Goal: Information Seeking & Learning: Find specific fact

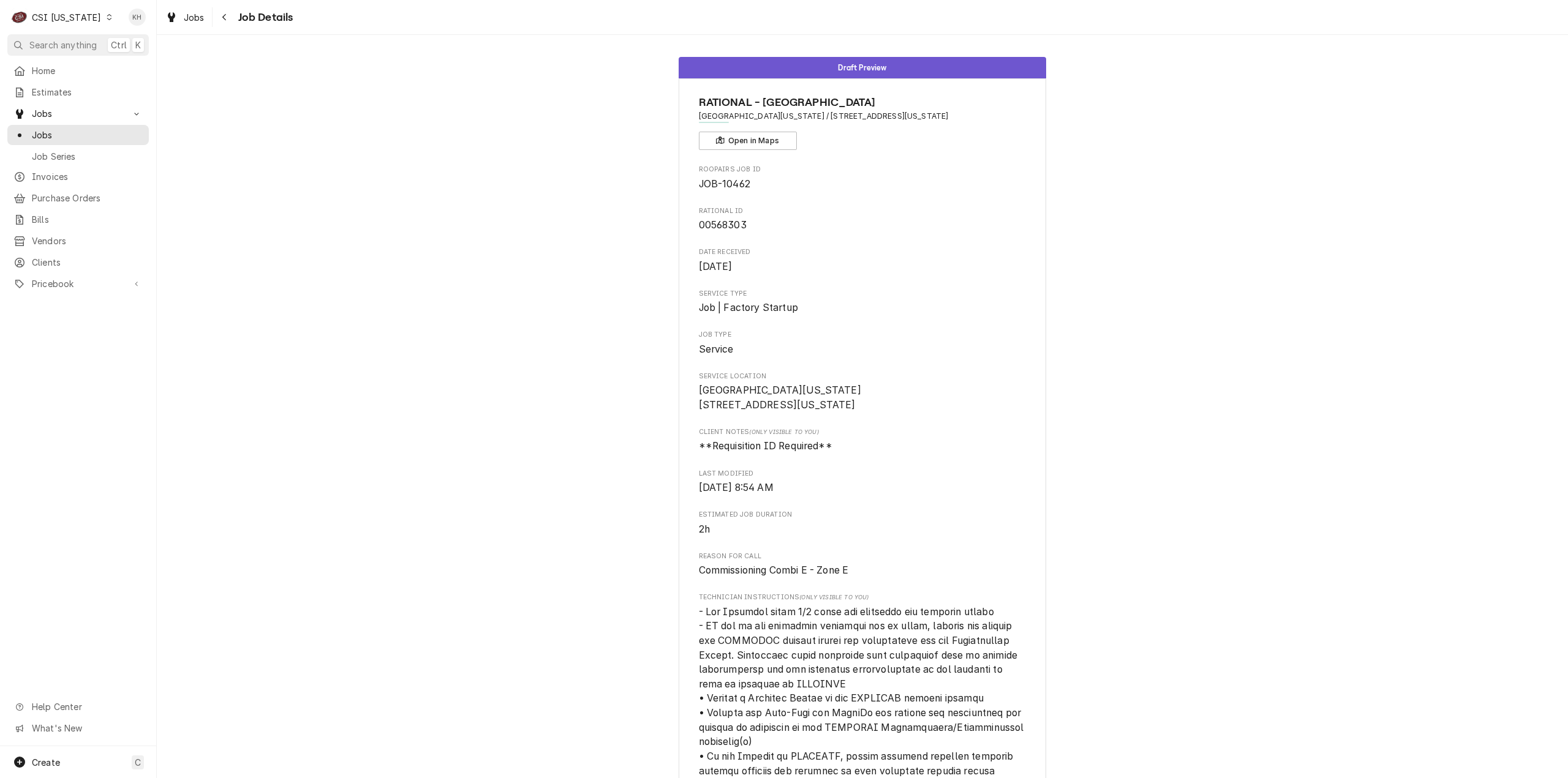
drag, startPoint x: 0, startPoint y: 0, endPoint x: 72, endPoint y: 19, distance: 74.5
click at [72, 19] on div "CSI Kentucky" at bounding box center [66, 17] width 70 height 13
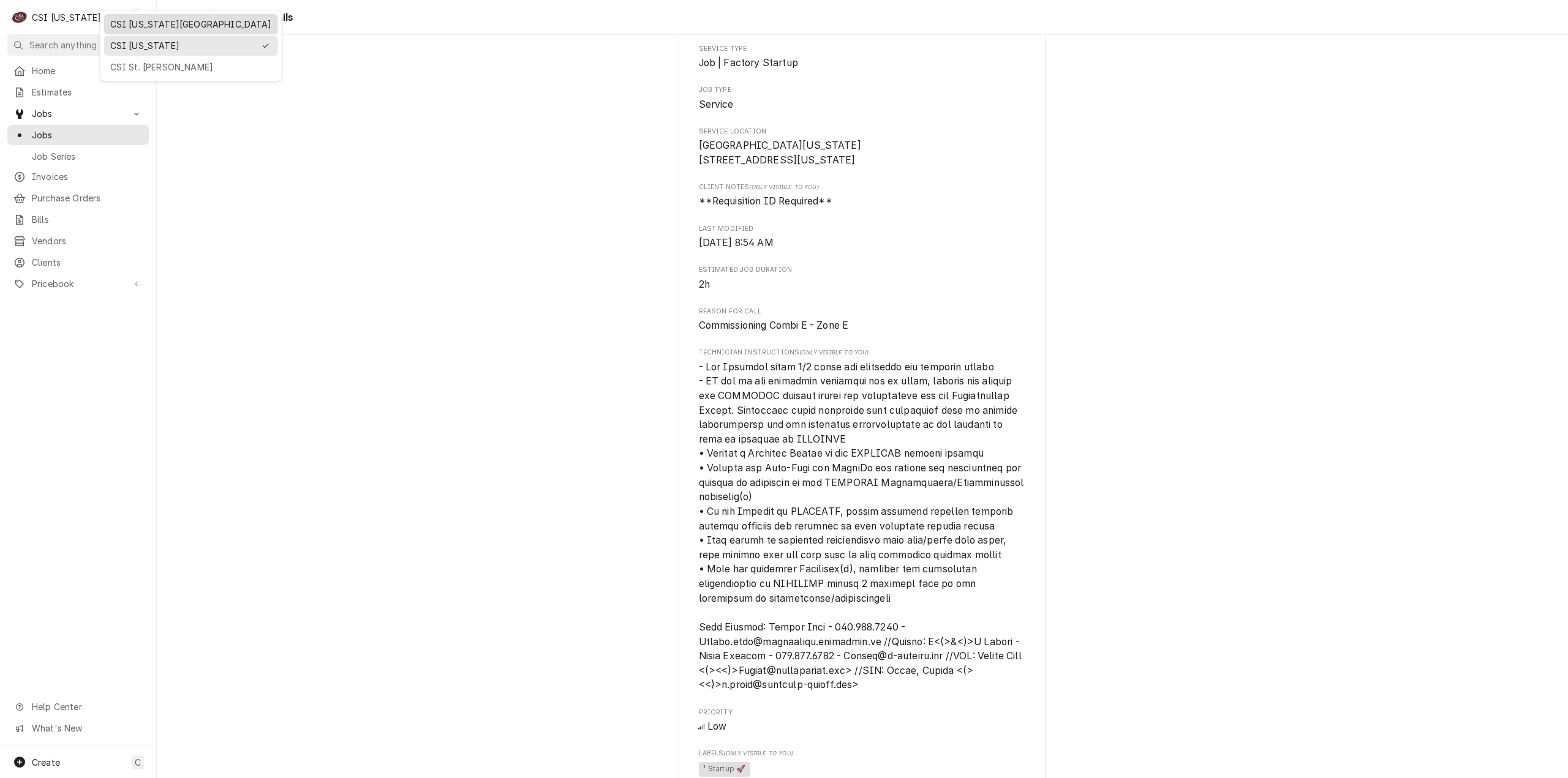
click at [146, 26] on div "CSI [US_STATE][GEOGRAPHIC_DATA]" at bounding box center [191, 24] width 162 height 13
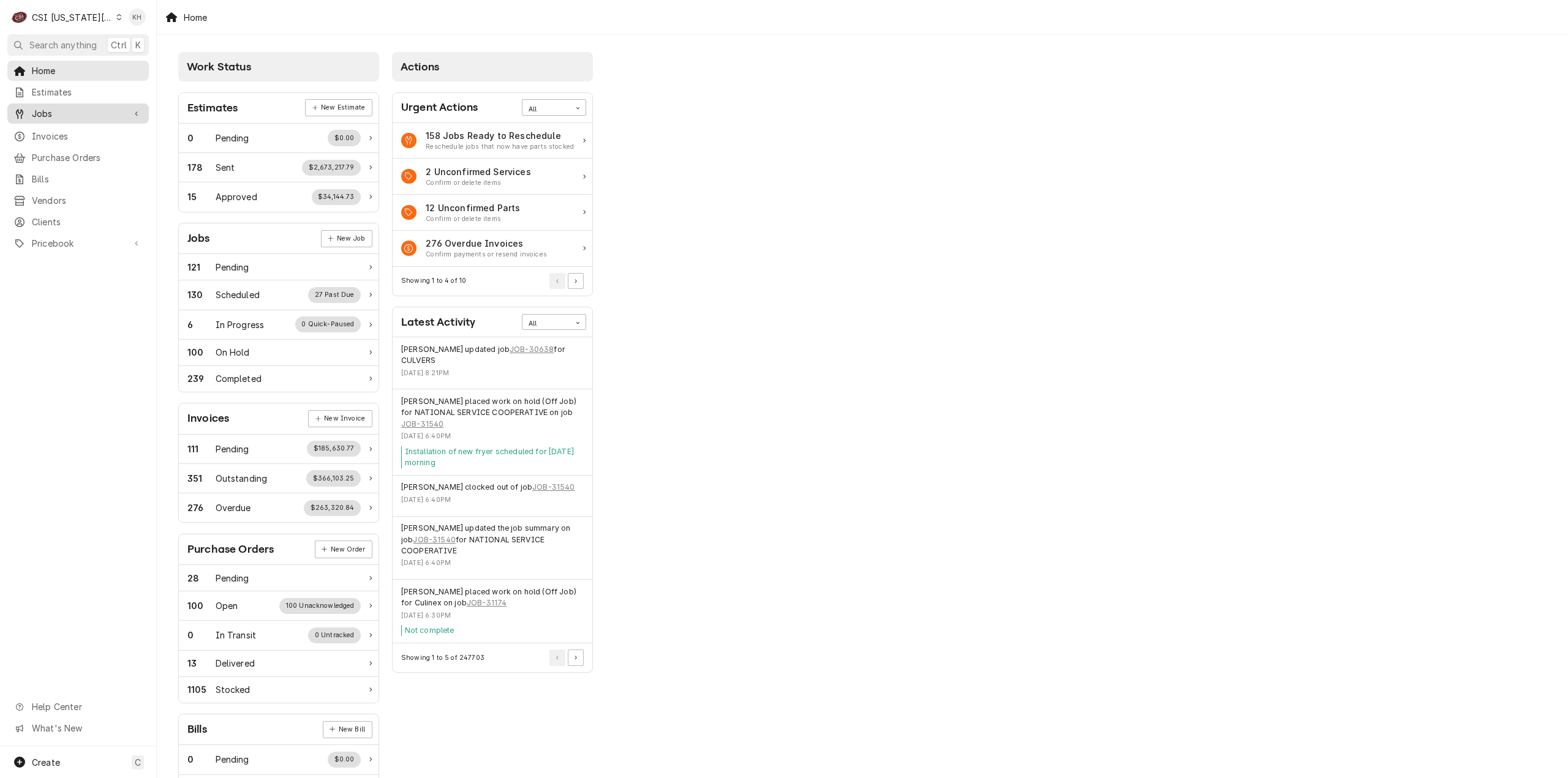
click at [85, 109] on span "Jobs" at bounding box center [78, 113] width 93 height 13
click at [89, 128] on span "Jobs" at bounding box center [87, 134] width 111 height 13
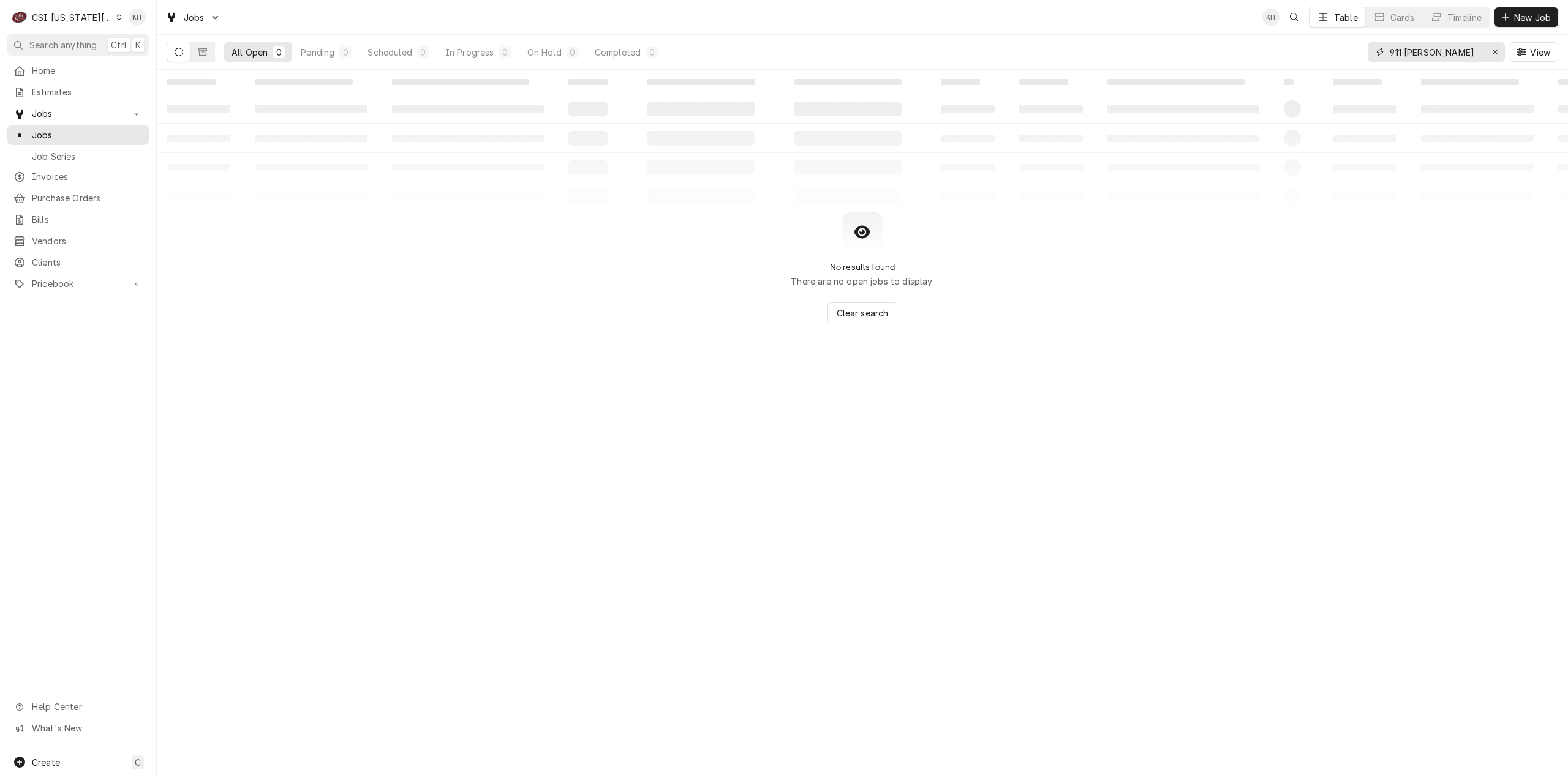
drag, startPoint x: 1436, startPoint y: 57, endPoint x: 1287, endPoint y: 56, distance: 149.0
click at [1287, 56] on div "All Open 0 Pending 0 Scheduled 0 In Progress 0 On Hold 0 Completed 0 911 rollin…" at bounding box center [862, 52] width 1391 height 34
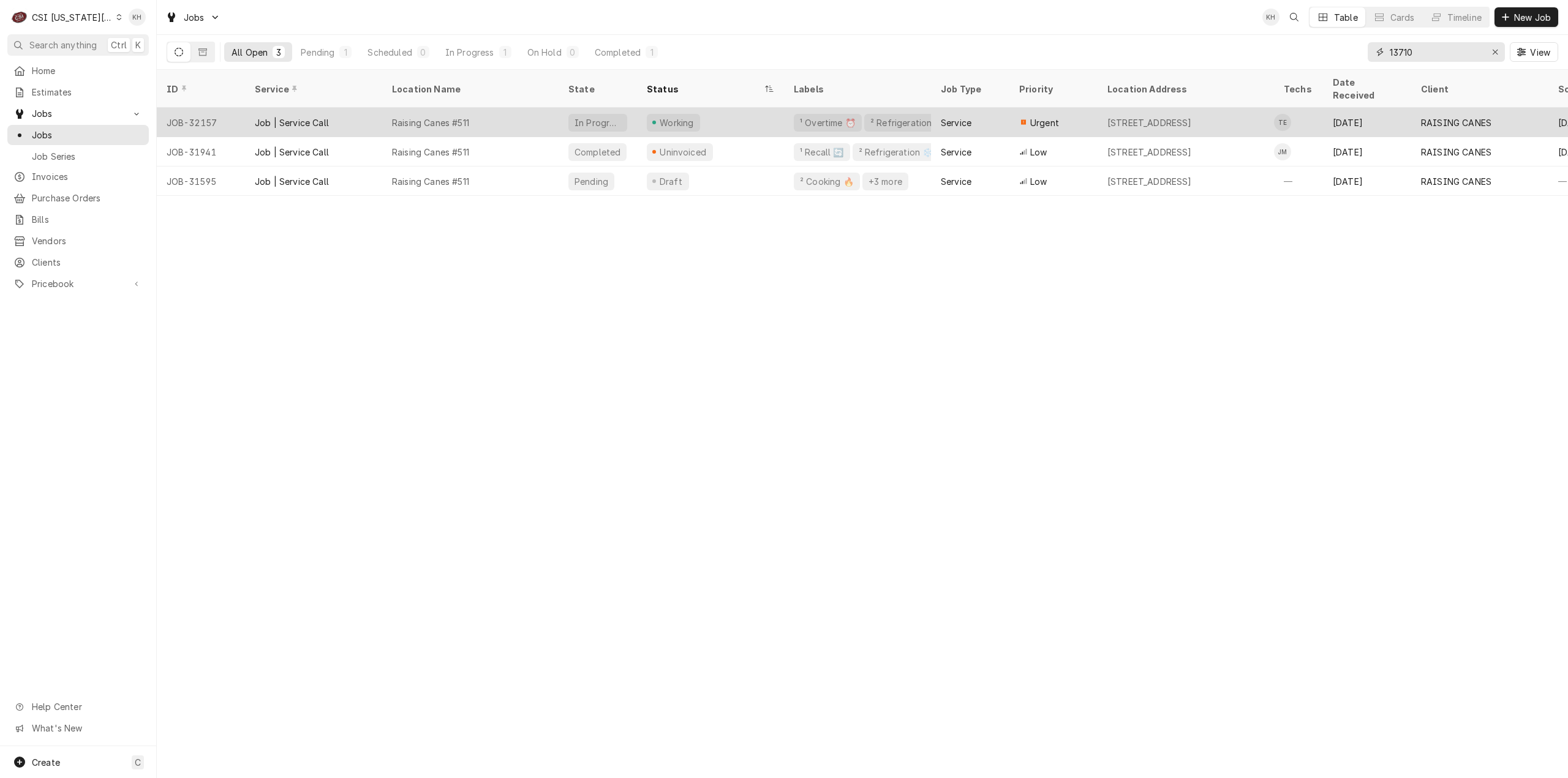
type input "13710"
click at [480, 108] on div "Raising Canes #511" at bounding box center [470, 122] width 176 height 29
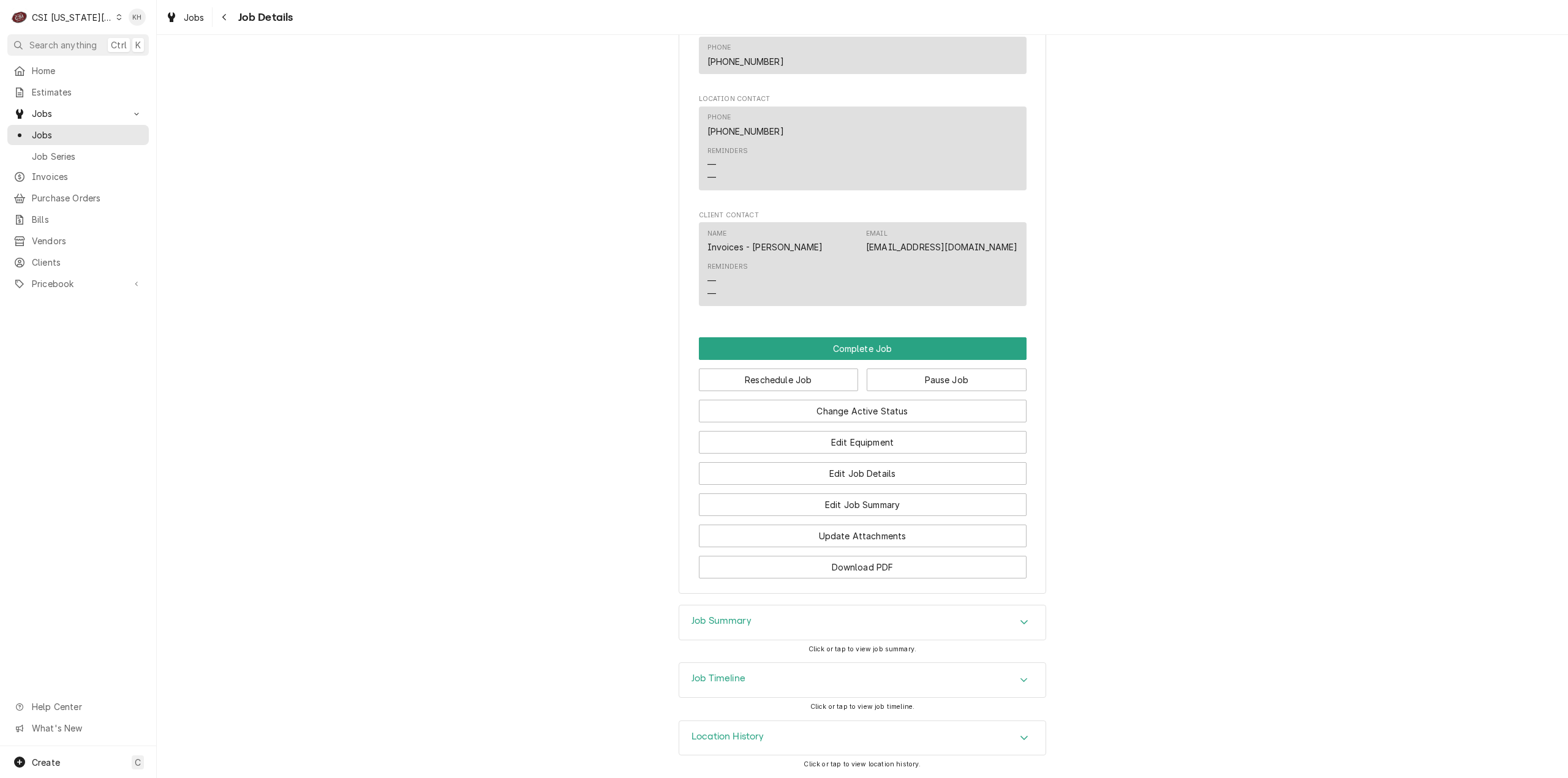
click at [760, 689] on div "Job Timeline" at bounding box center [862, 681] width 366 height 34
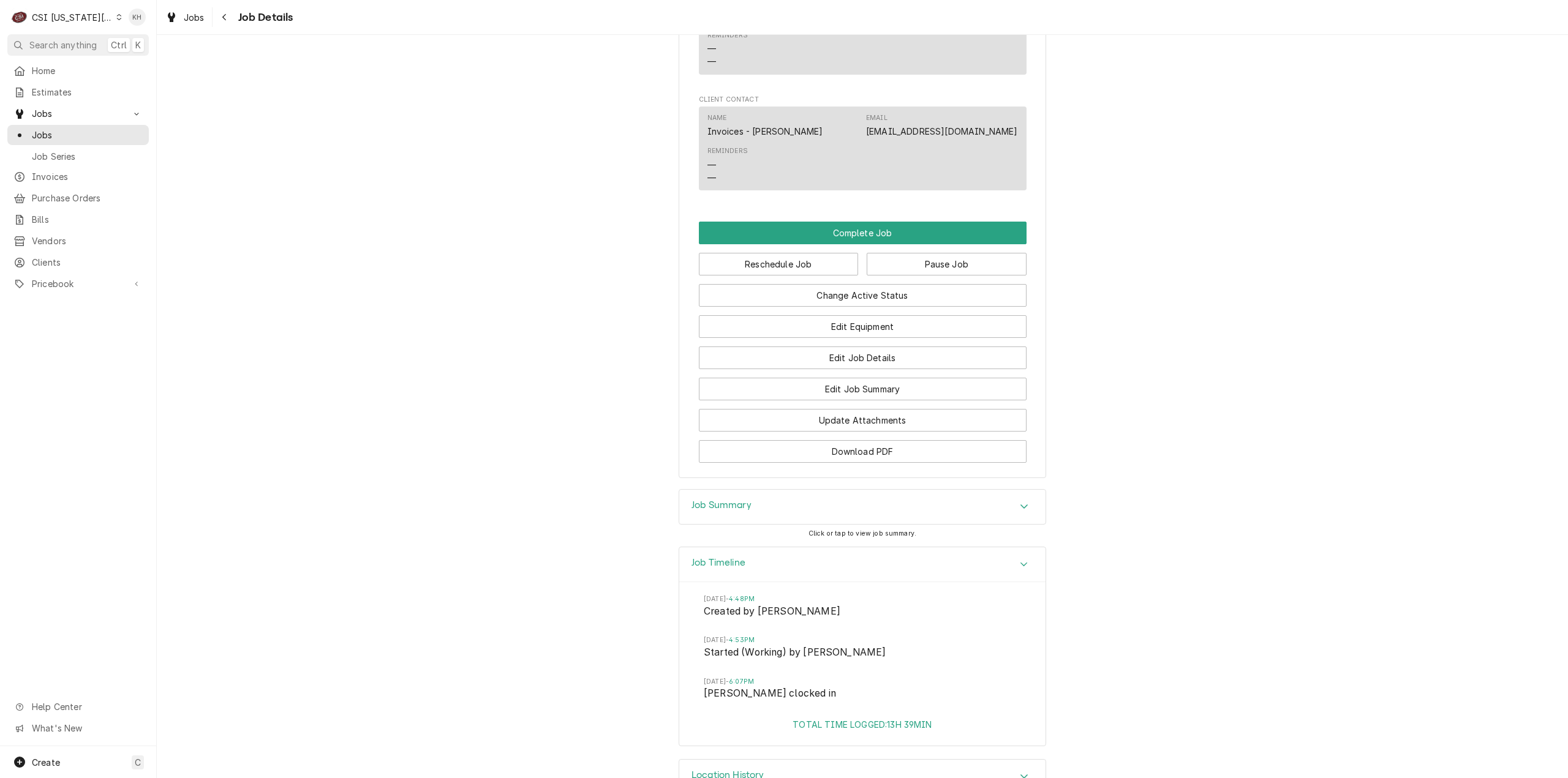
scroll to position [1593, 0]
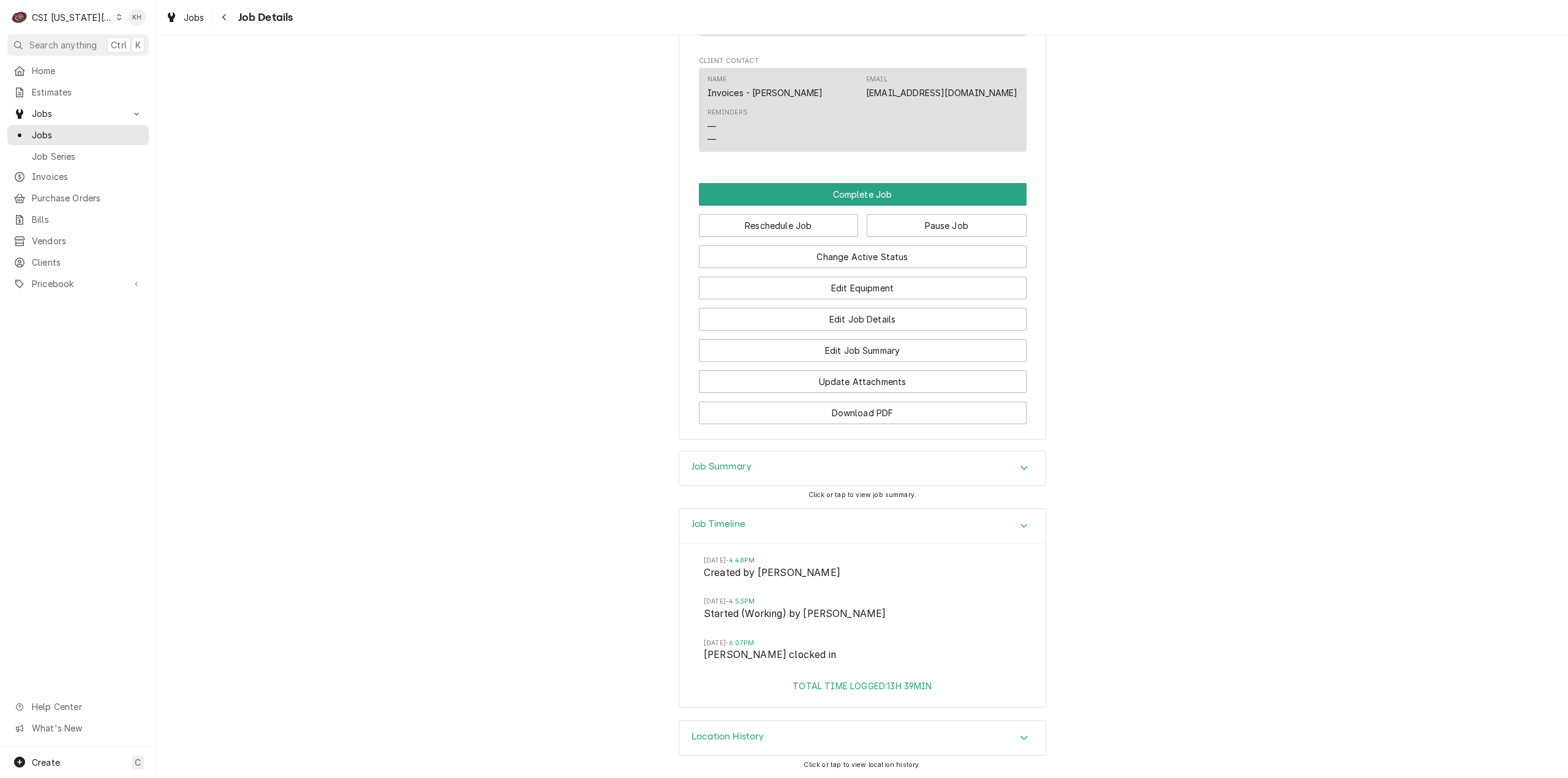
drag, startPoint x: 493, startPoint y: 285, endPoint x: 413, endPoint y: 40, distance: 257.7
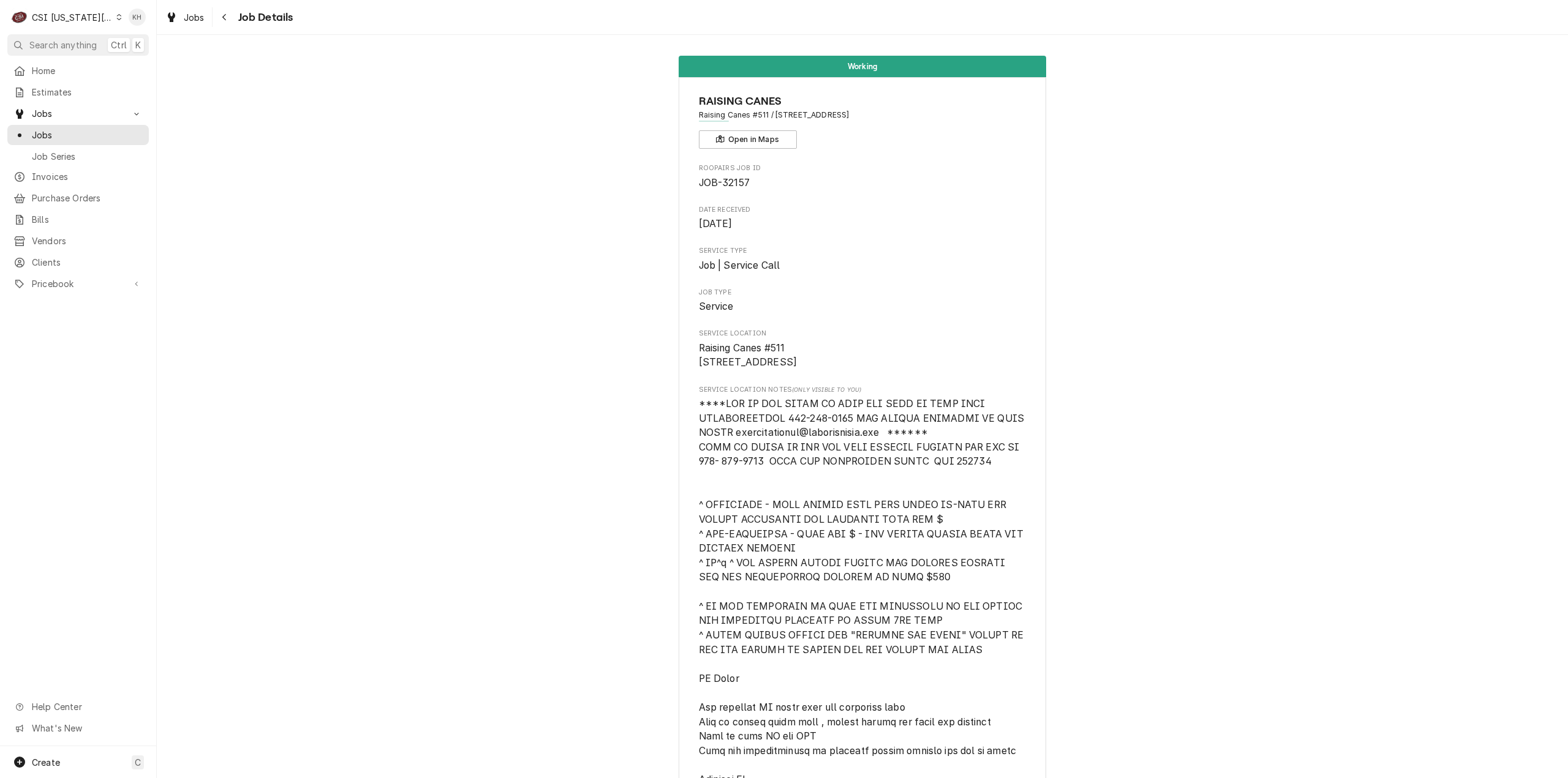
scroll to position [0, 0]
drag, startPoint x: 74, startPoint y: 50, endPoint x: 126, endPoint y: 72, distance: 56.5
click at [74, 50] on span "Search anything" at bounding box center [63, 44] width 68 height 13
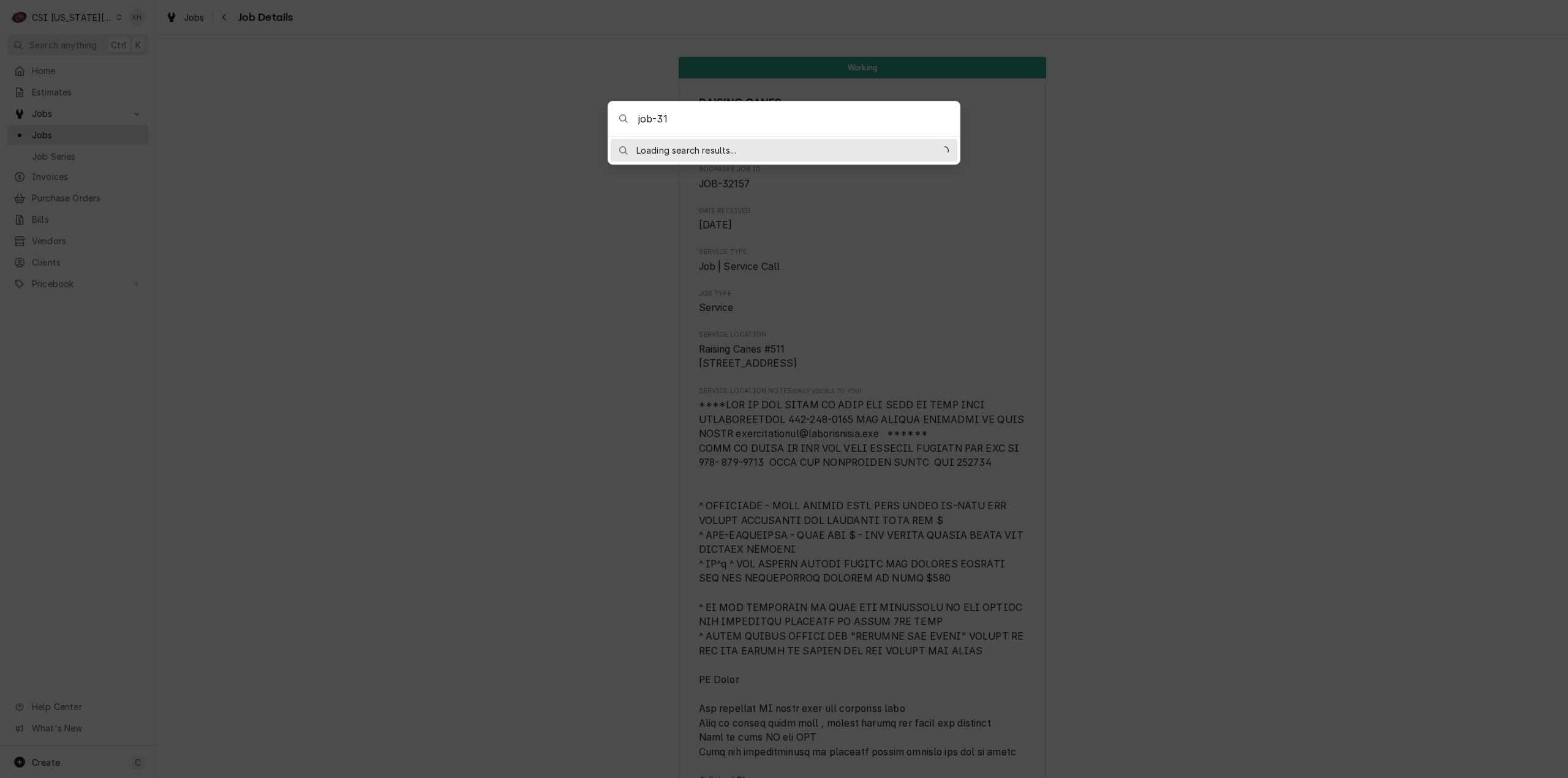
type input "job-318"
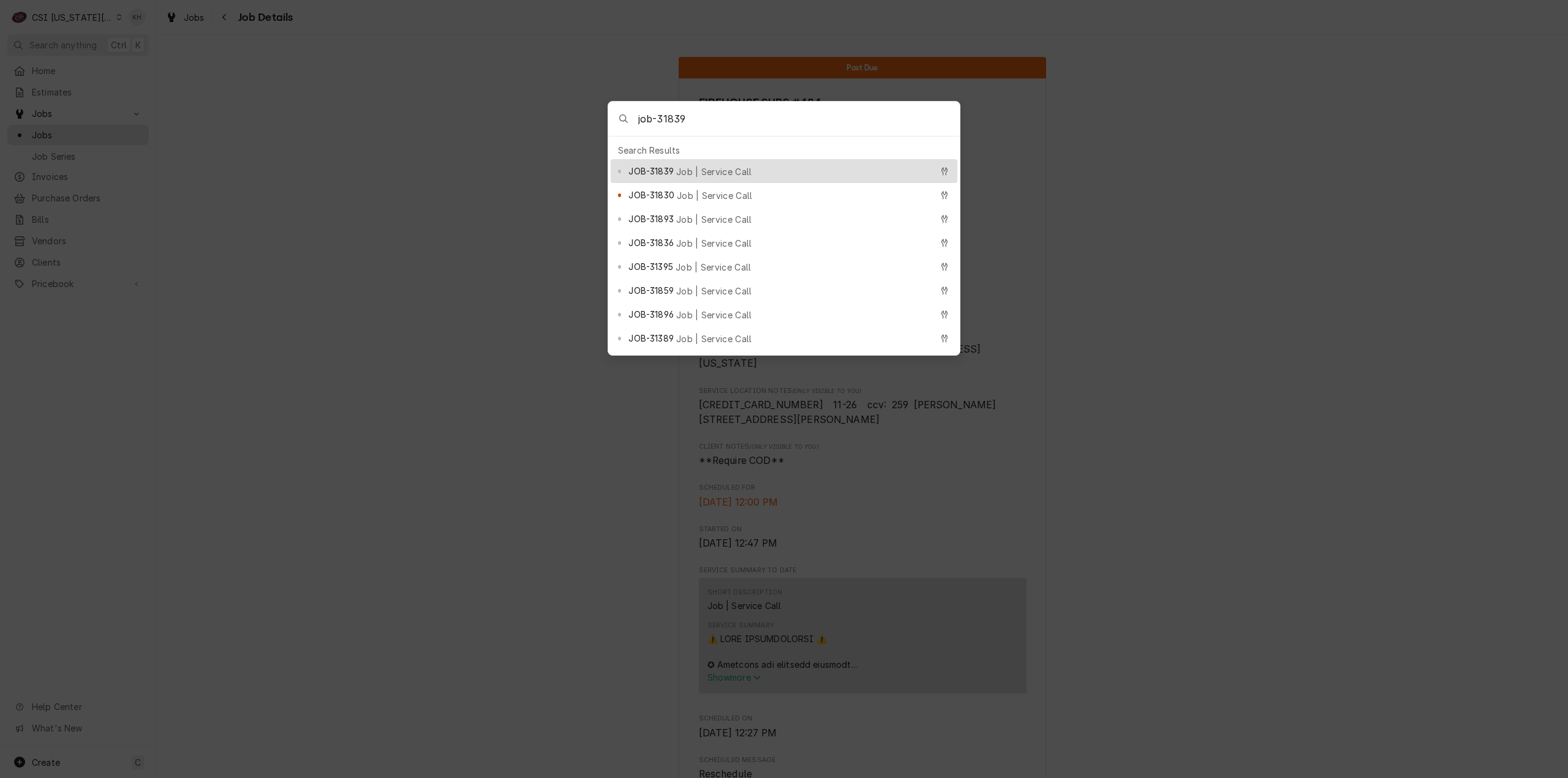
type input "job-31839"
click at [734, 167] on span "Job | Service Call" at bounding box center [714, 171] width 76 height 13
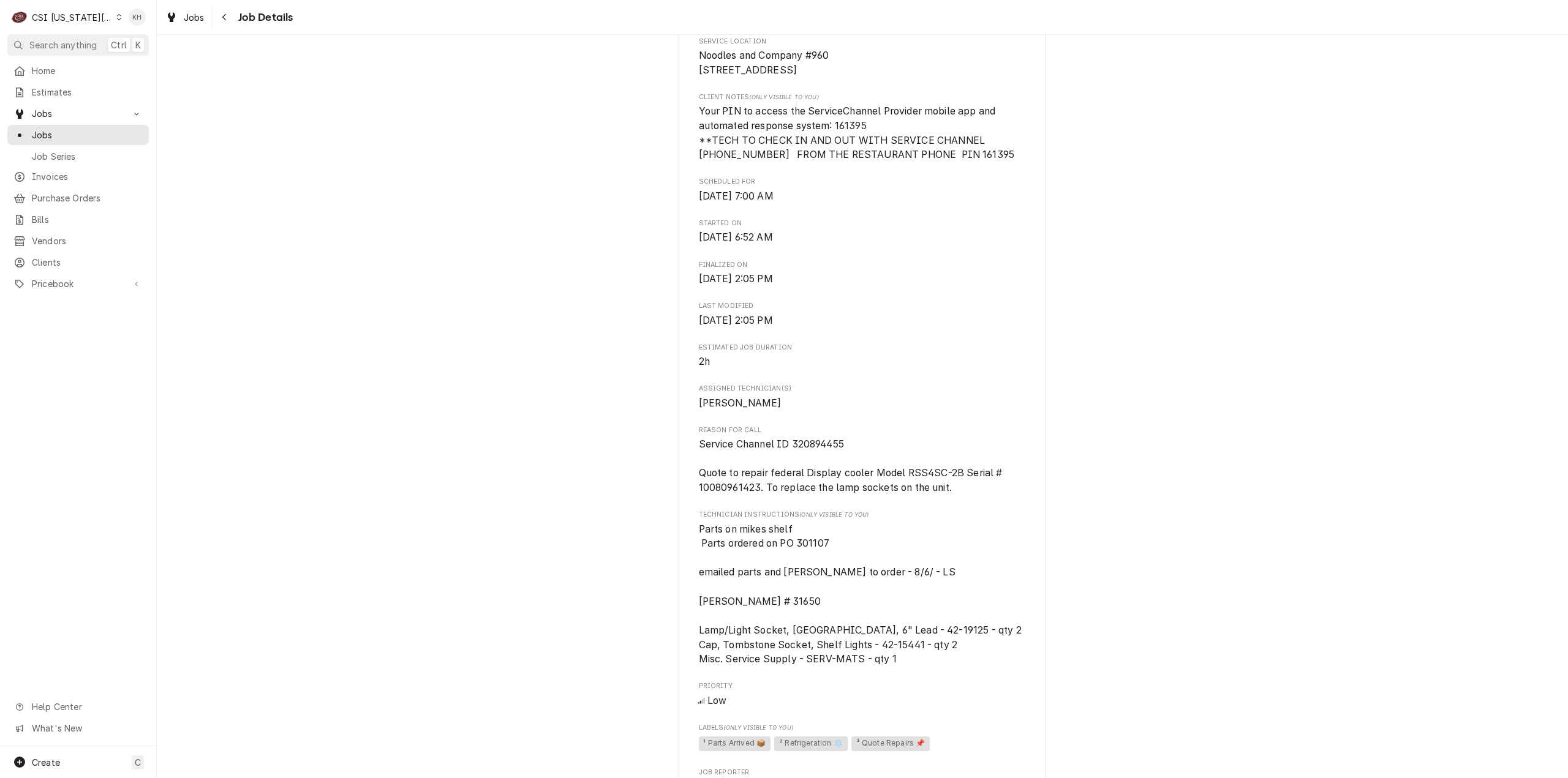
scroll to position [367, 0]
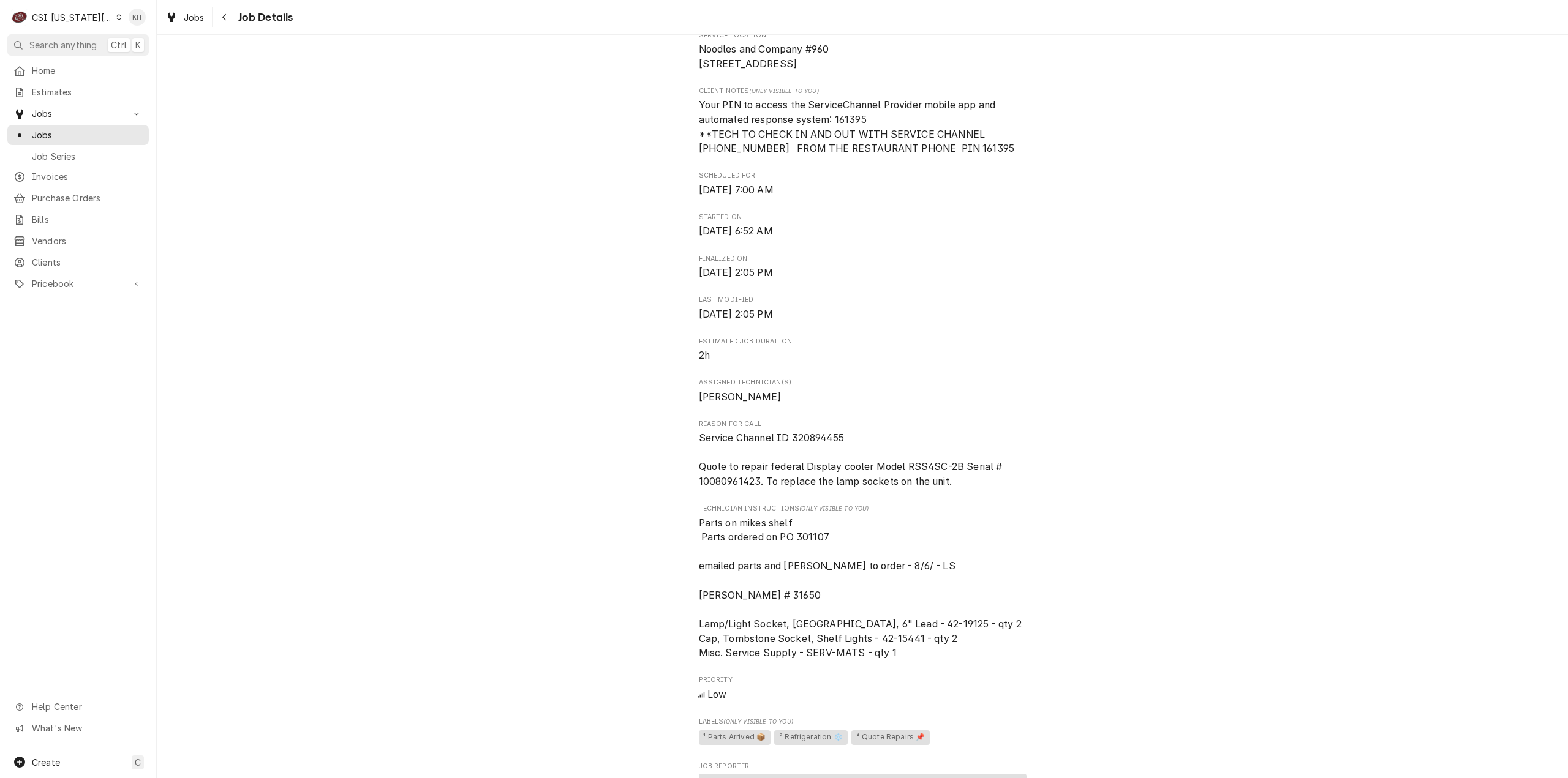
click at [812, 456] on span "Service Channel ID 320894455 Quote to repair federal Display cooler Model RSS4S…" at bounding box center [852, 460] width 306 height 55
copy span "320894455"
click at [77, 39] on span "Search anything" at bounding box center [63, 44] width 68 height 13
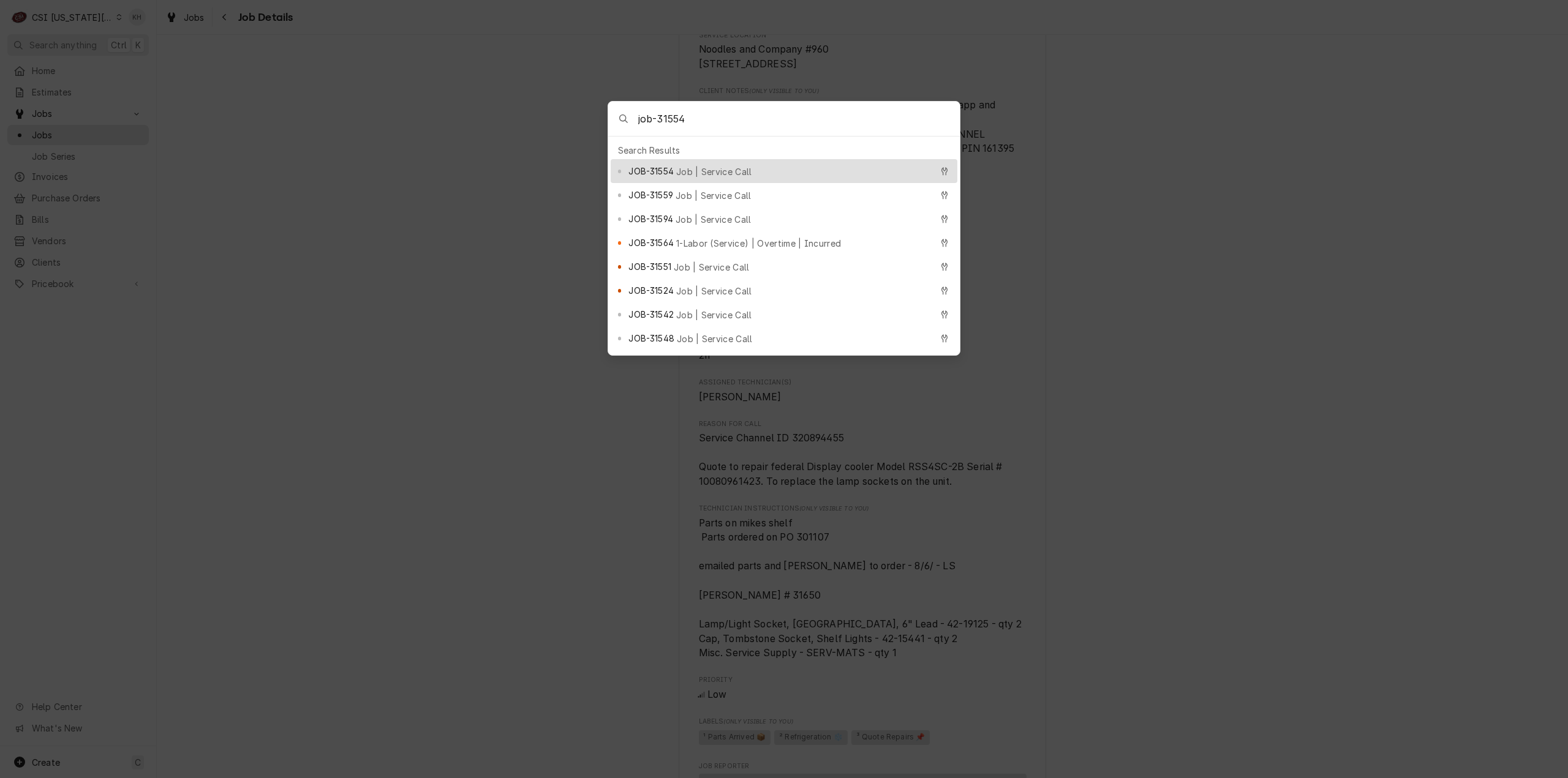
type input "job-31554"
click at [705, 166] on span "Job | Service Call" at bounding box center [714, 171] width 76 height 13
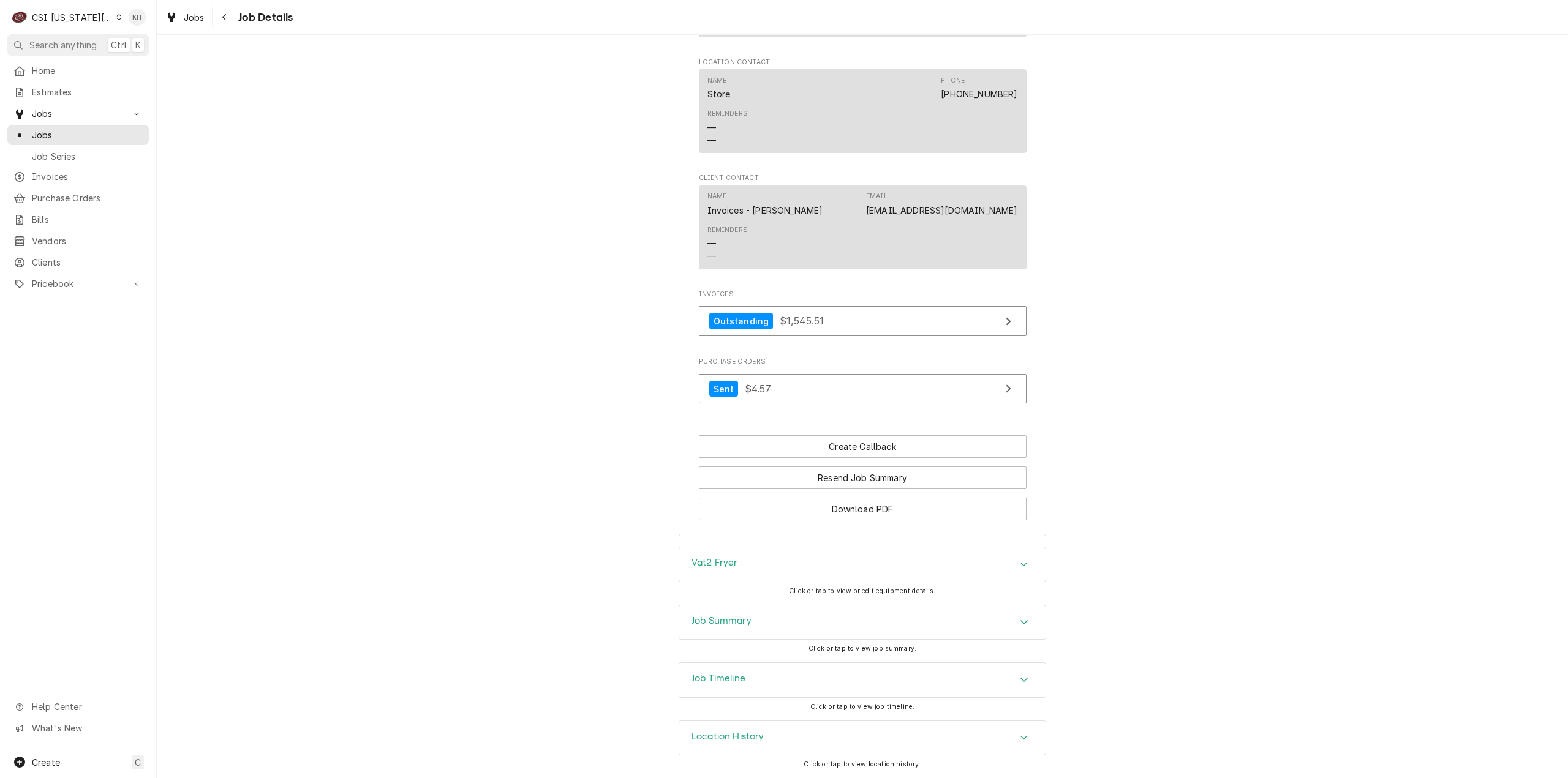
scroll to position [1463, 0]
click at [770, 684] on div "Job Timeline" at bounding box center [862, 681] width 366 height 34
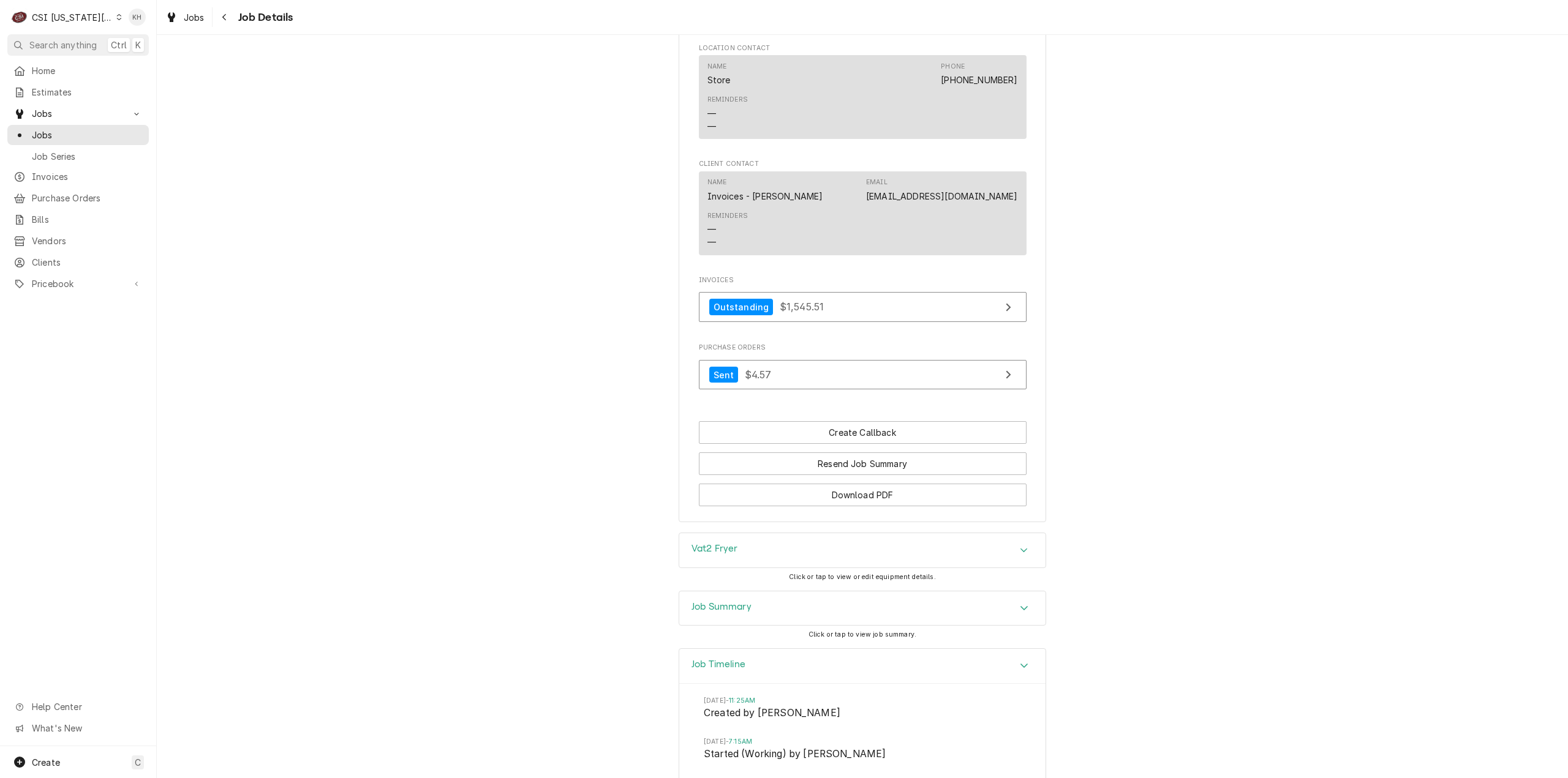
click at [789, 624] on div "Job Summary" at bounding box center [862, 608] width 366 height 34
click at [789, 624] on div "Job Summary" at bounding box center [862, 608] width 366 height 35
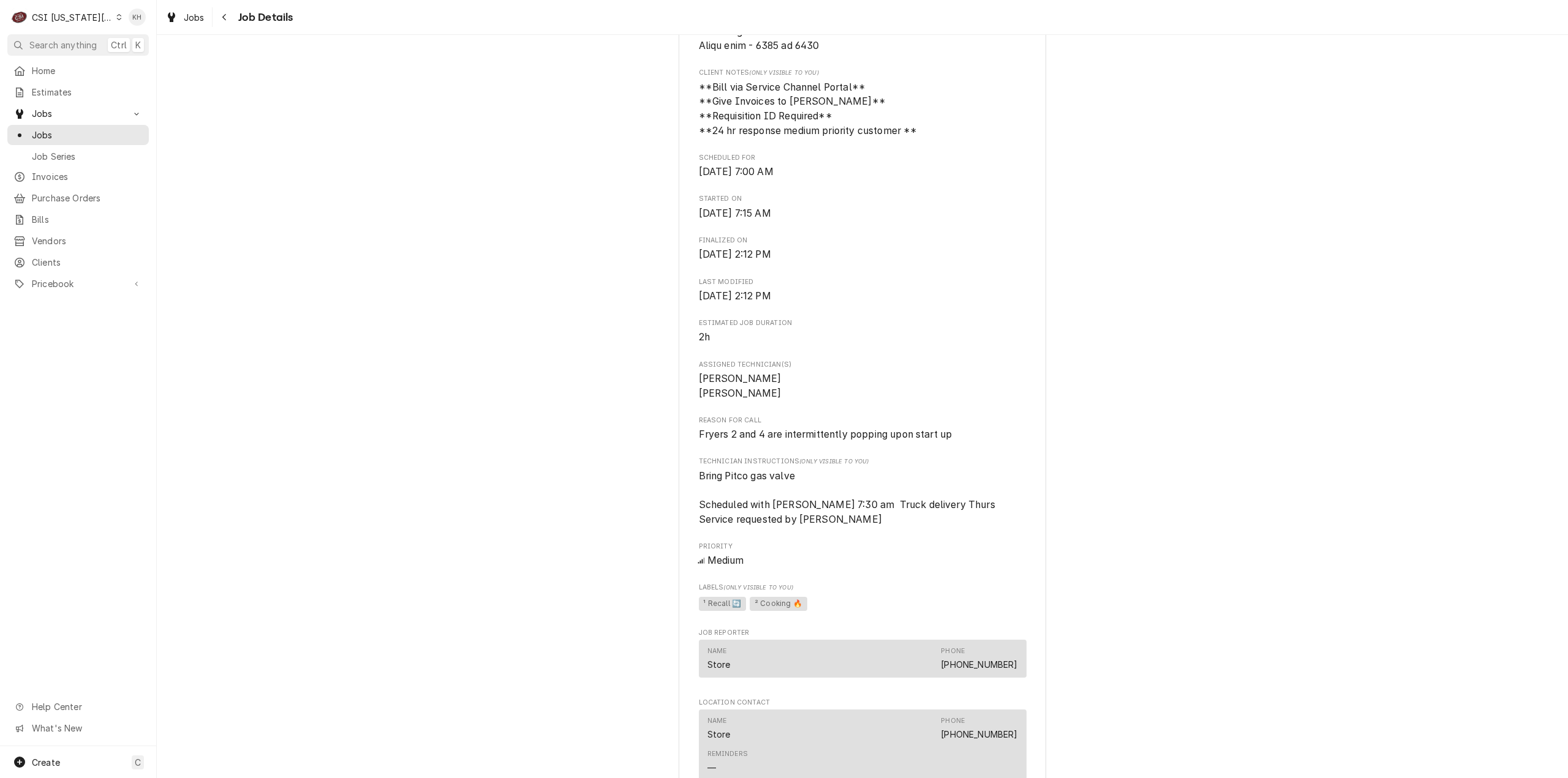
scroll to position [789, 0]
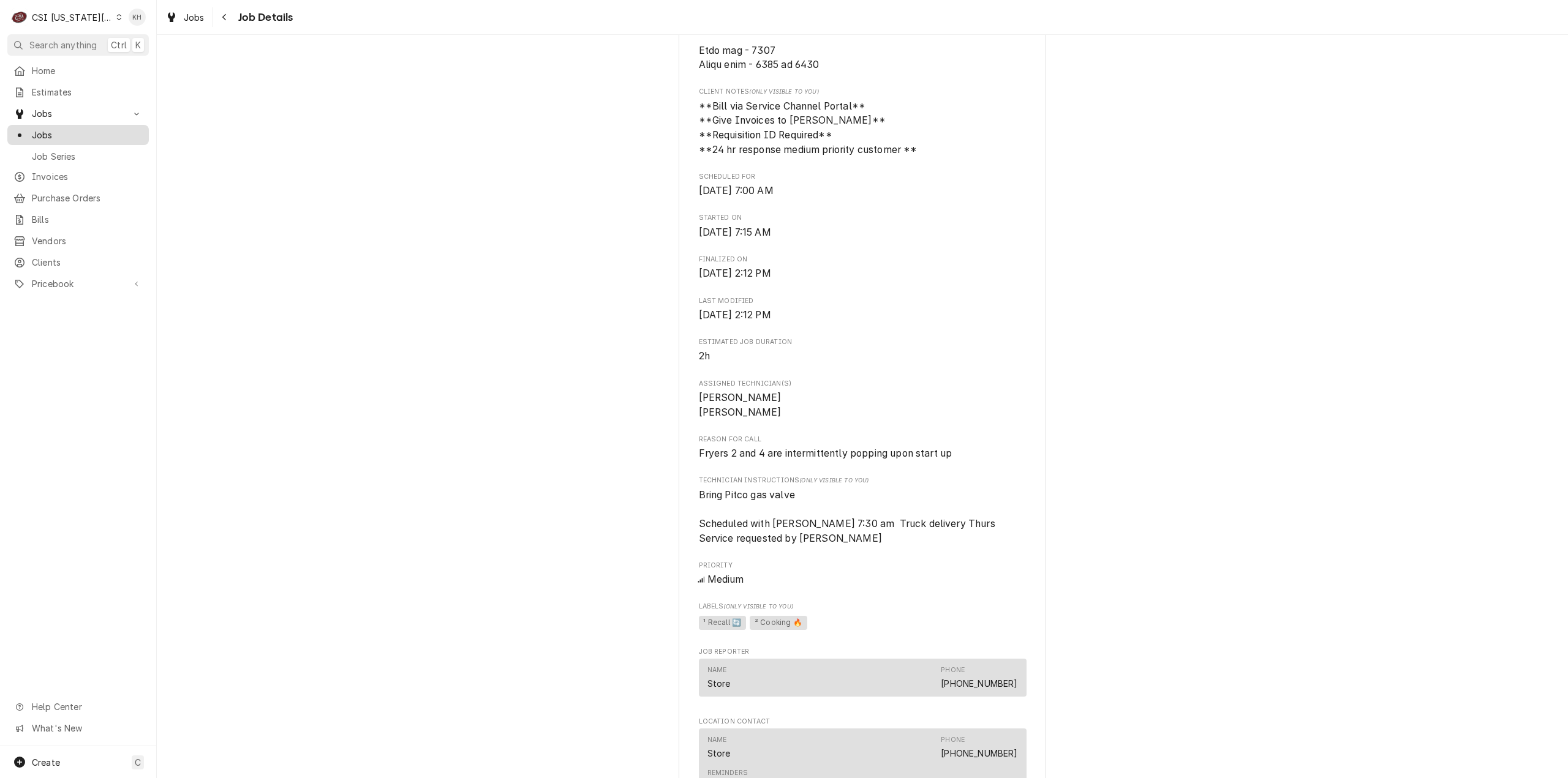
click at [49, 132] on span "Jobs" at bounding box center [87, 134] width 111 height 13
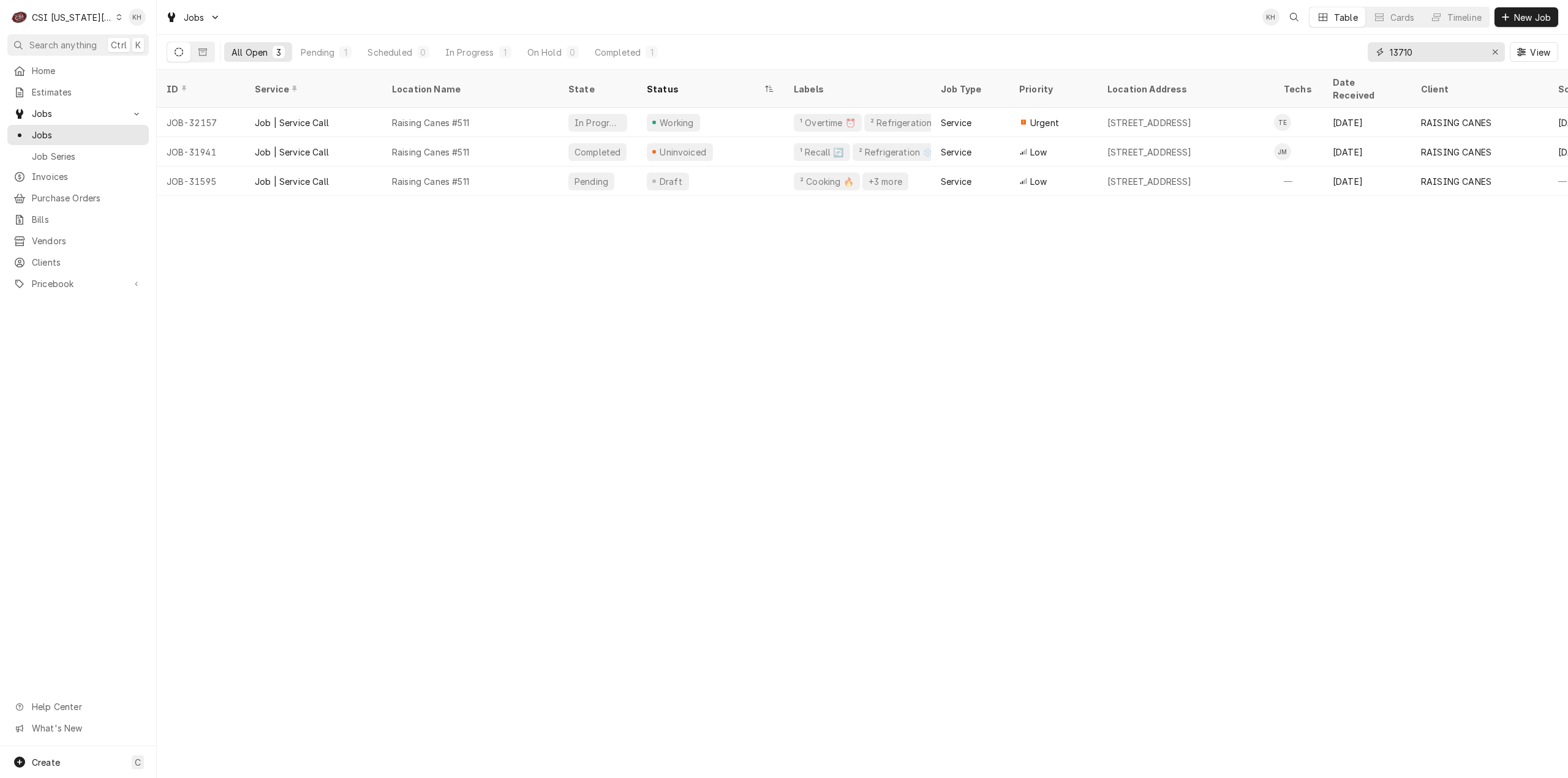
drag, startPoint x: 1440, startPoint y: 48, endPoint x: 1358, endPoint y: 64, distance: 83.5
click at [1358, 64] on div "All Open 3 Pending 1 Scheduled 0 In Progress 1 On Hold 0 Completed 1 13710 View" at bounding box center [862, 52] width 1391 height 34
type input "1599 E North"
click at [197, 50] on button "Dynamic Content Wrapper" at bounding box center [203, 52] width 23 height 20
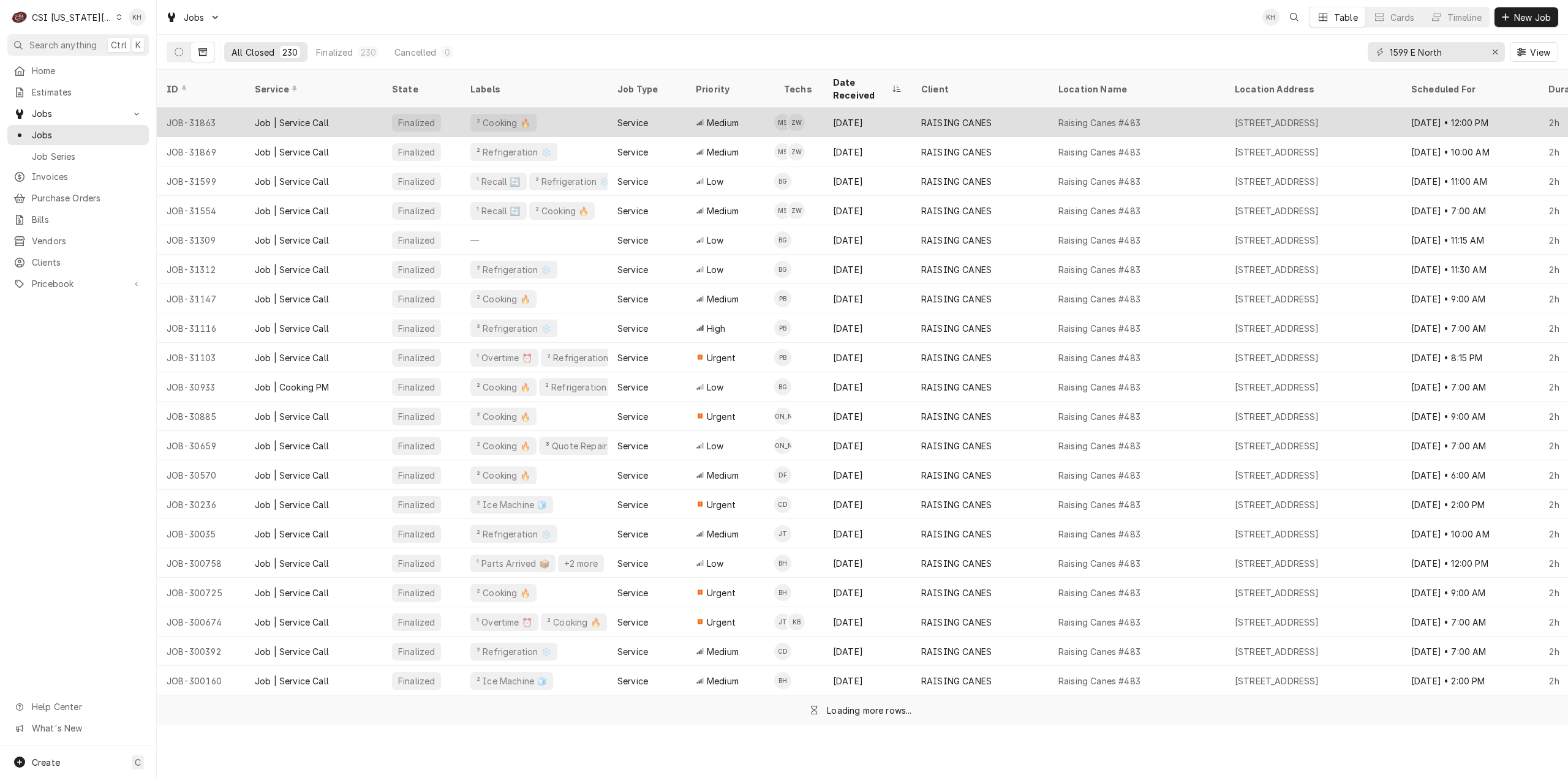
click at [583, 108] on div "² Cooking 🔥" at bounding box center [534, 122] width 147 height 29
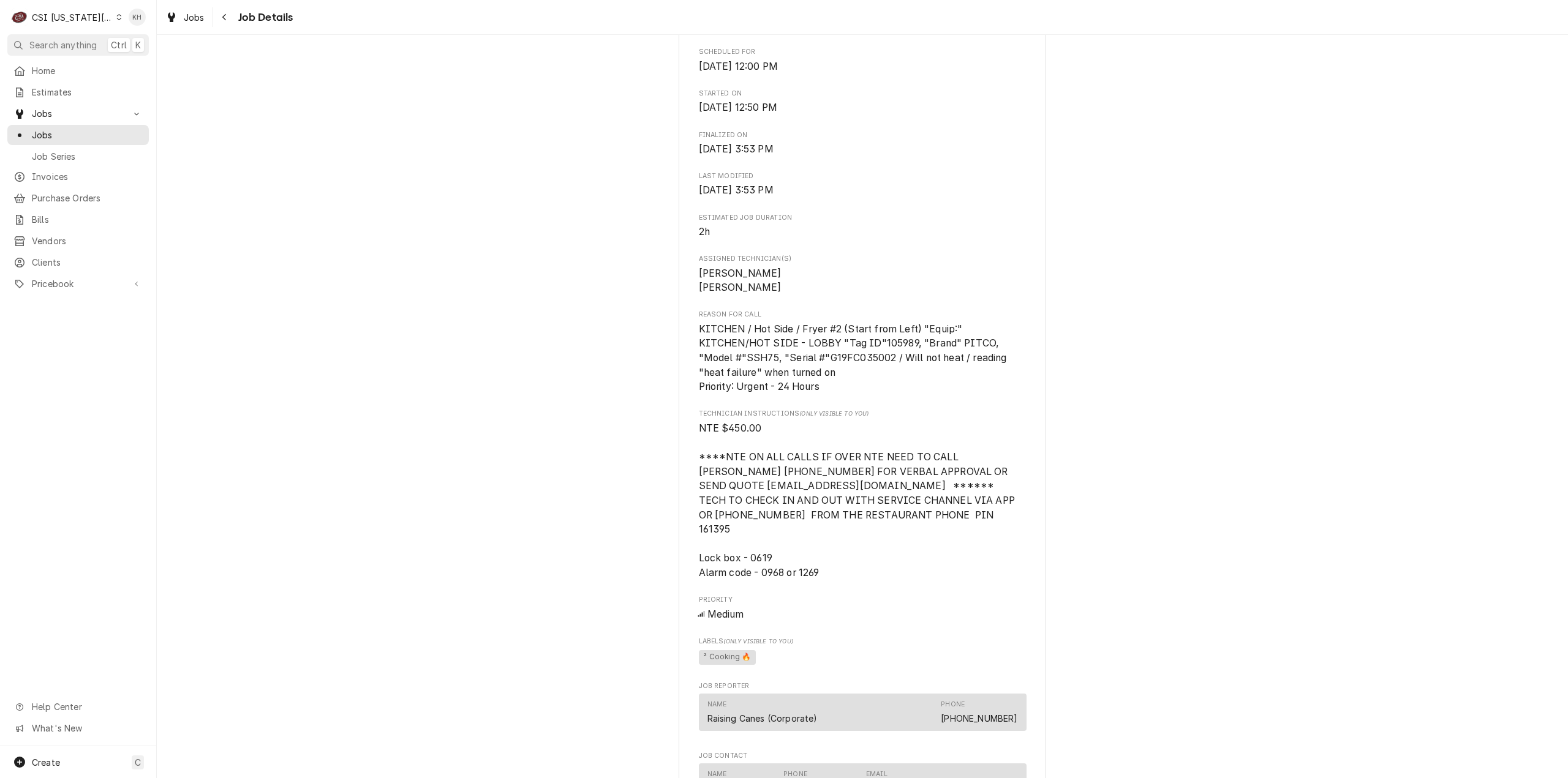
scroll to position [980, 0]
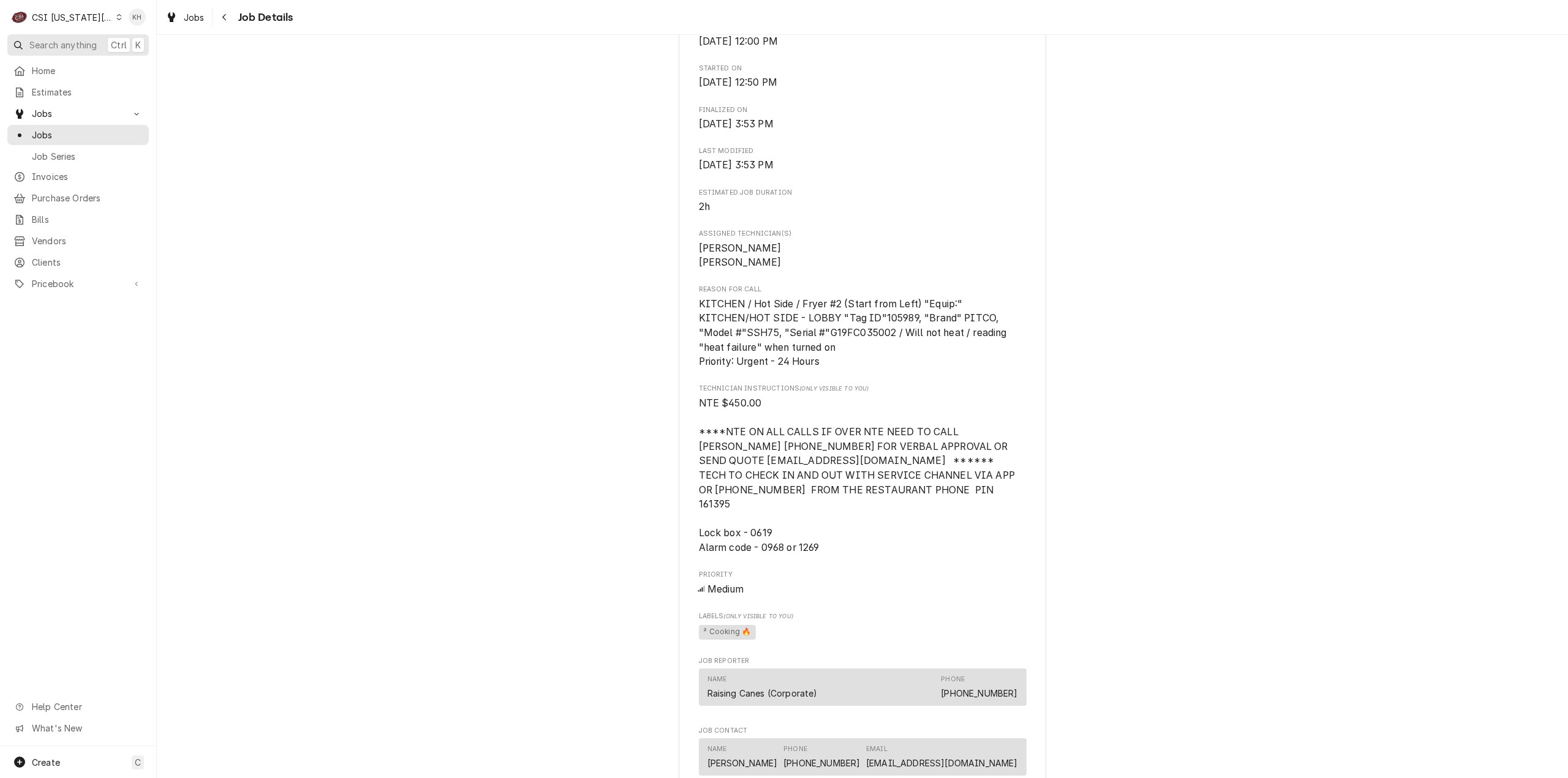
click at [70, 42] on span "Search anything" at bounding box center [63, 44] width 68 height 13
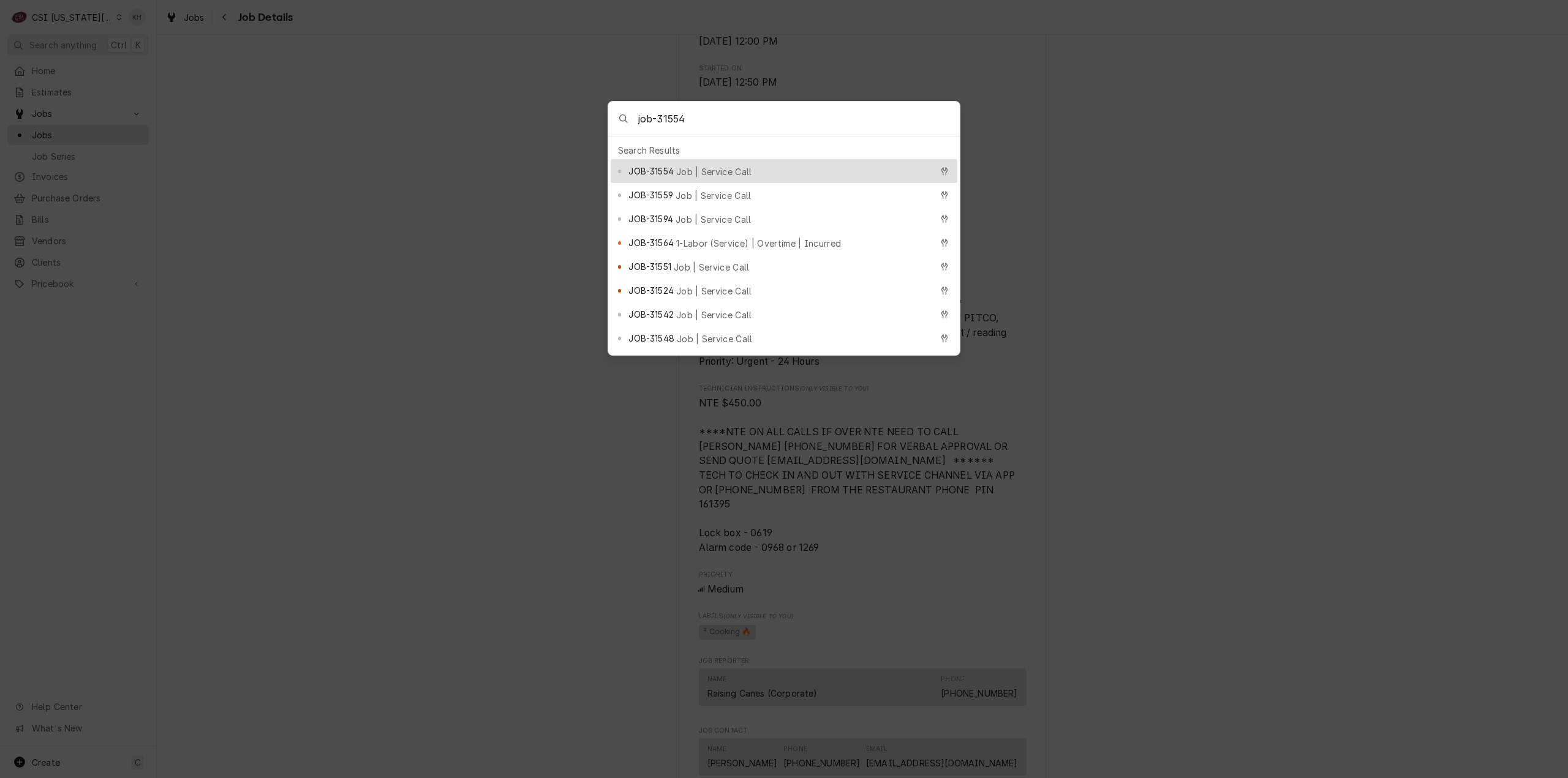
type input "job-31554"
click at [741, 164] on div "JOB-31554 Job | Service Call" at bounding box center [779, 171] width 303 height 14
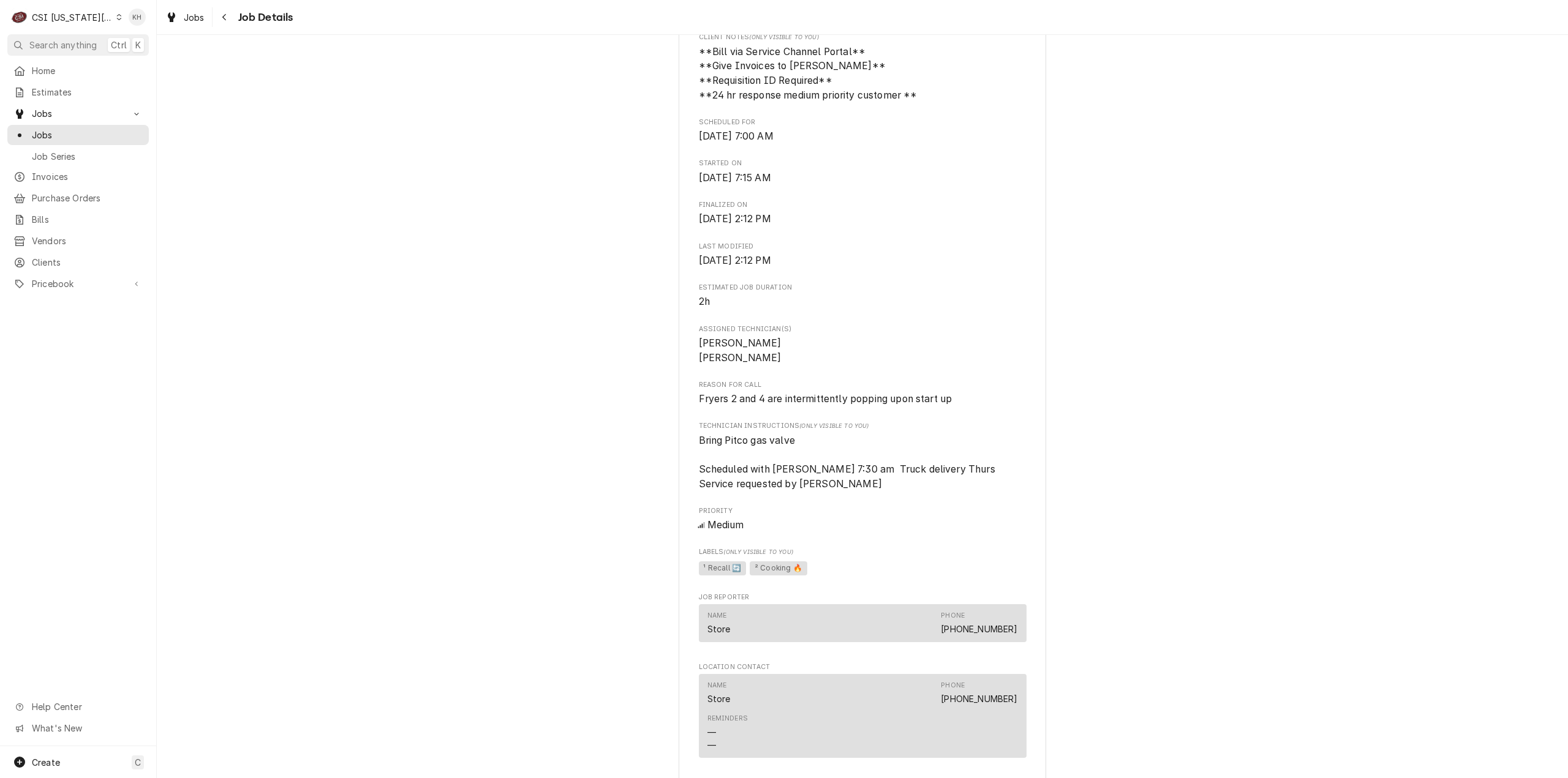
scroll to position [857, 0]
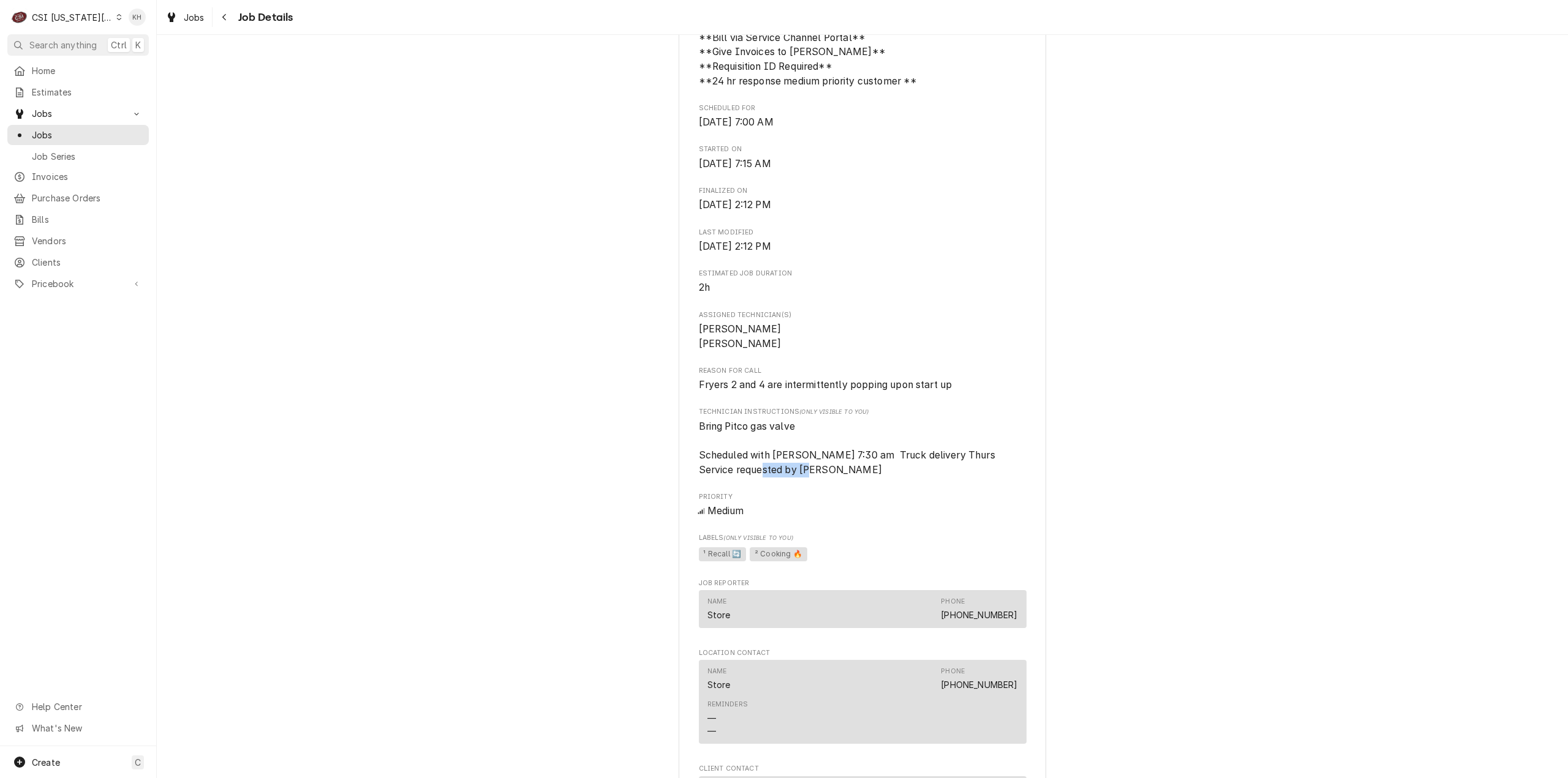
drag, startPoint x: 849, startPoint y: 485, endPoint x: 797, endPoint y: 481, distance: 52.2
click at [797, 477] on span "Bring Pitco gas valve Scheduled with [PERSON_NAME] 7:30 am Truck delivery Thurs…" at bounding box center [862, 449] width 328 height 58
copy span "Jeff Costa"
click at [81, 52] on button "Search anything Ctrl K" at bounding box center [78, 45] width 142 height 21
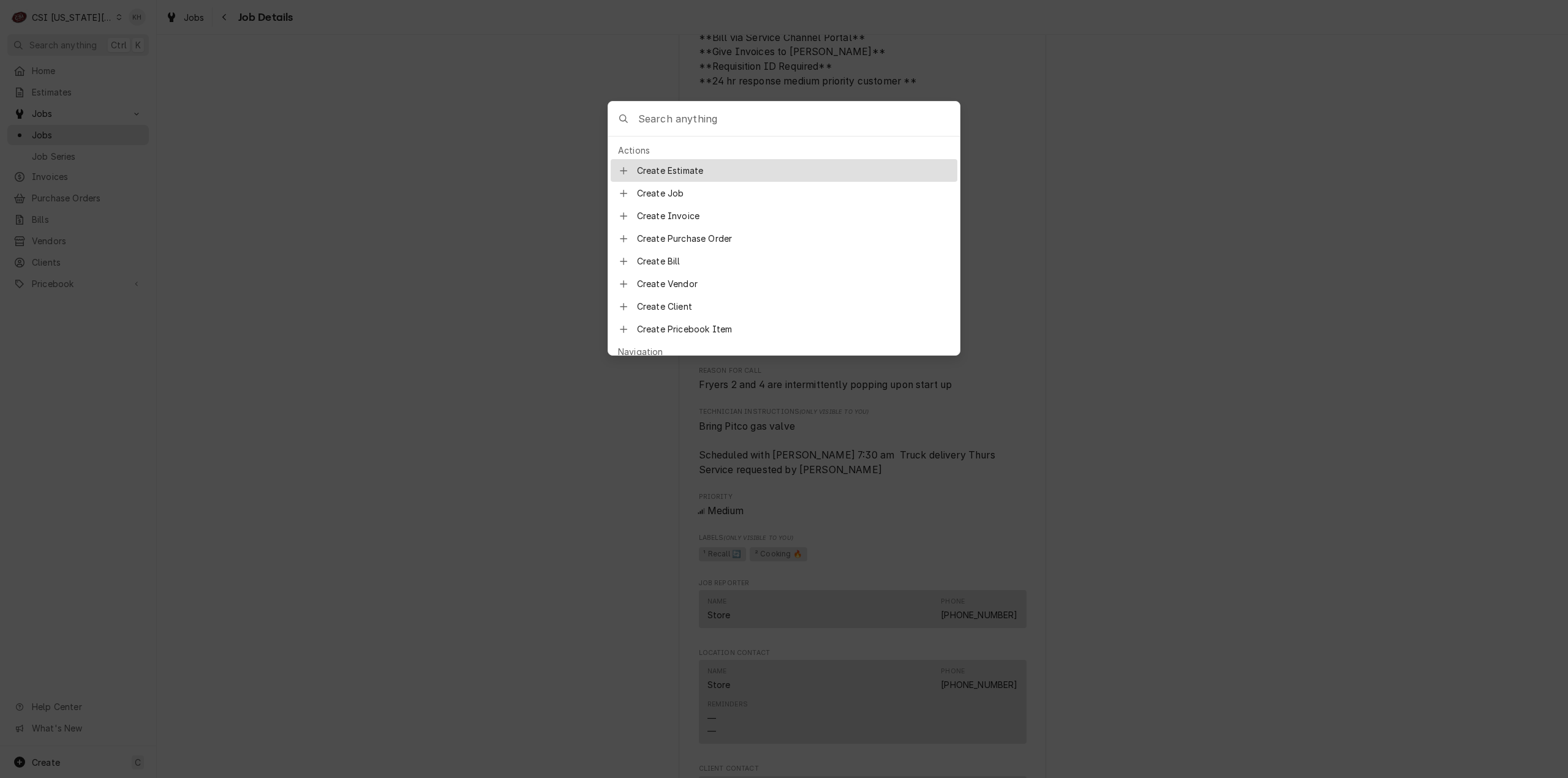
click at [770, 112] on input "Global Command Menu" at bounding box center [799, 119] width 322 height 34
type input "job-31834"
click at [684, 166] on span "Job | Service Call" at bounding box center [714, 171] width 76 height 13
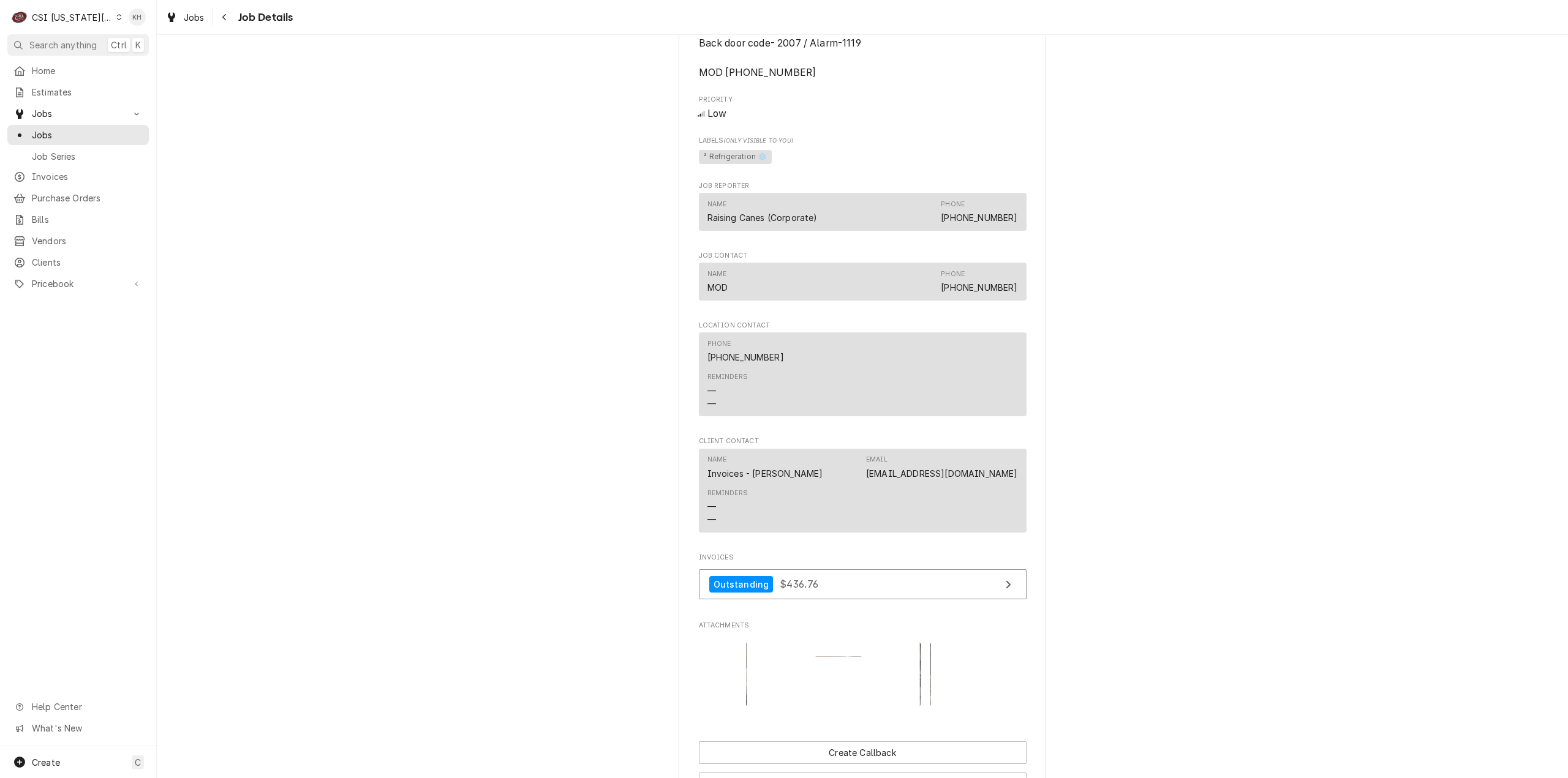
scroll to position [1747, 0]
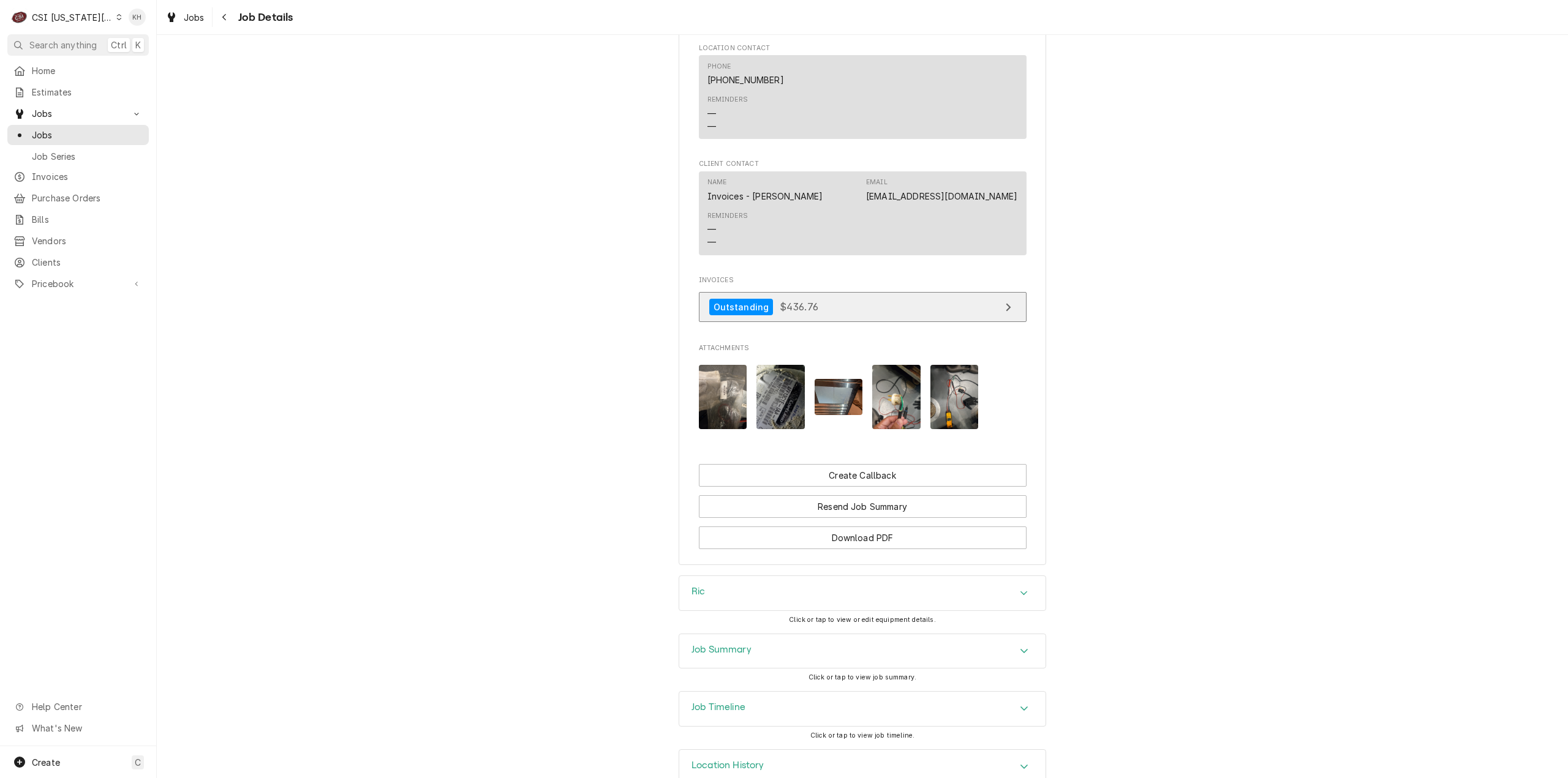
click at [816, 305] on link "Outstanding $436.76" at bounding box center [862, 307] width 328 height 30
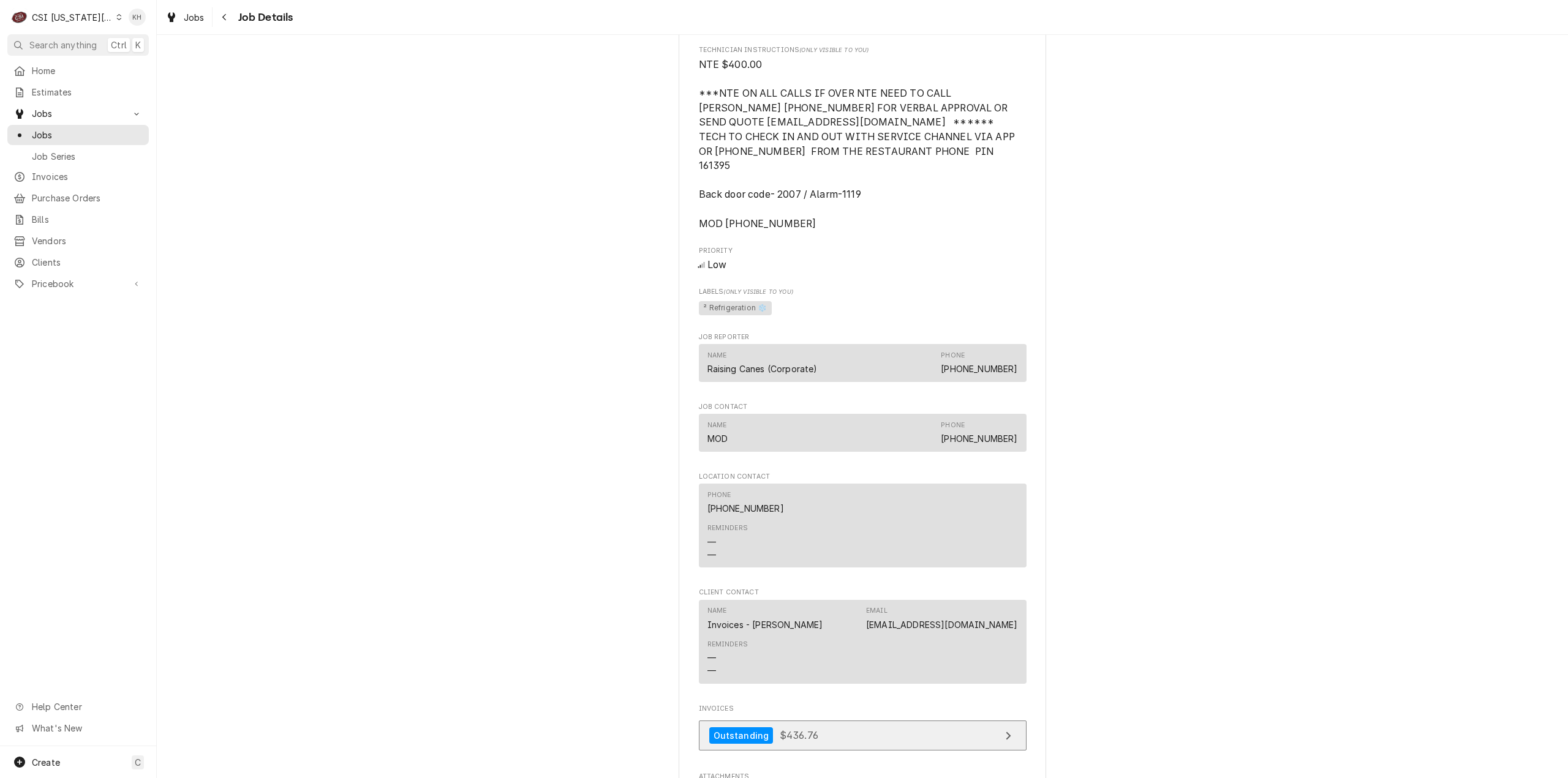
scroll to position [951, 0]
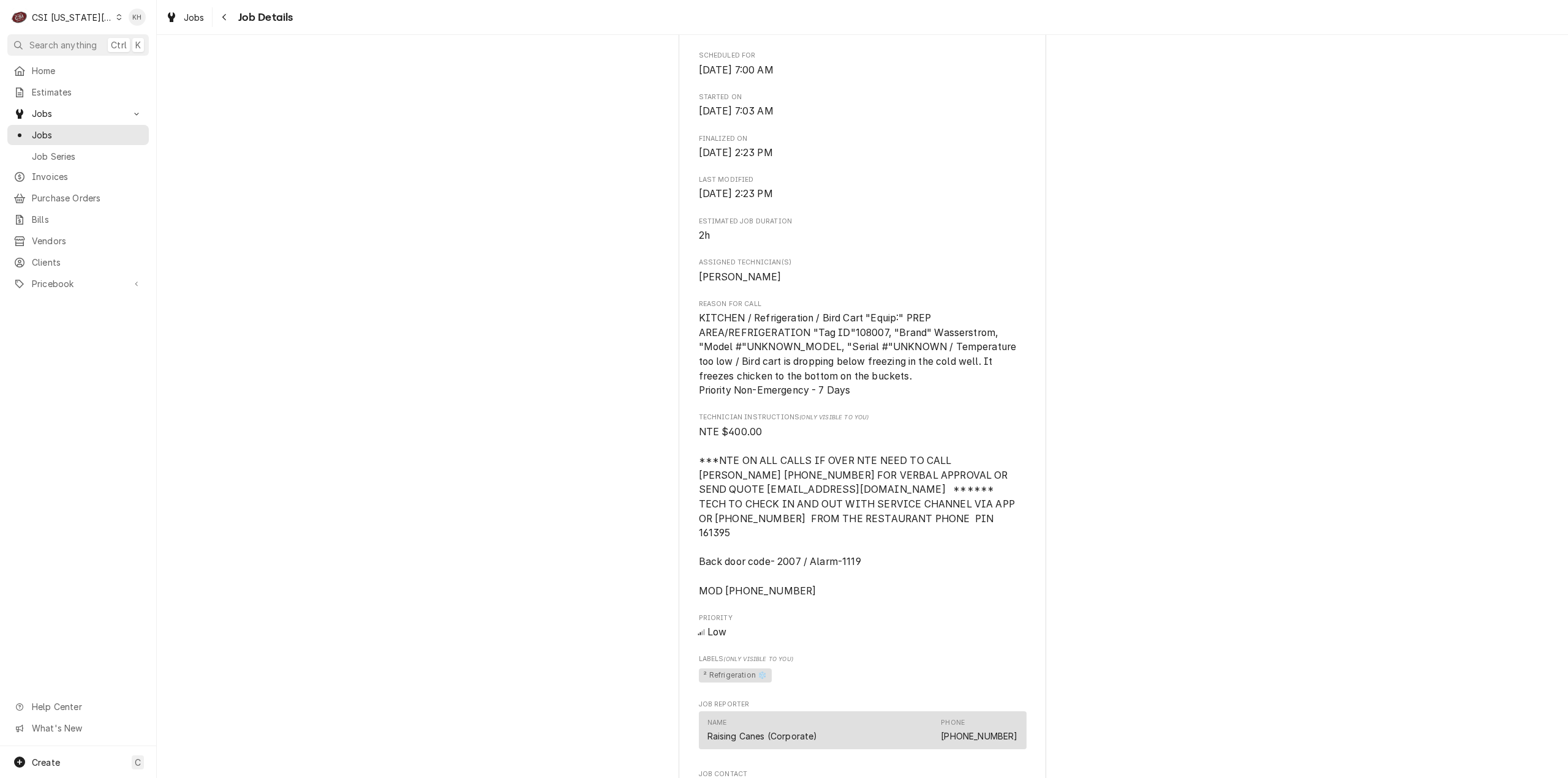
drag, startPoint x: 71, startPoint y: 46, endPoint x: 534, endPoint y: 46, distance: 463.0
click at [71, 47] on span "Search anything" at bounding box center [63, 44] width 68 height 13
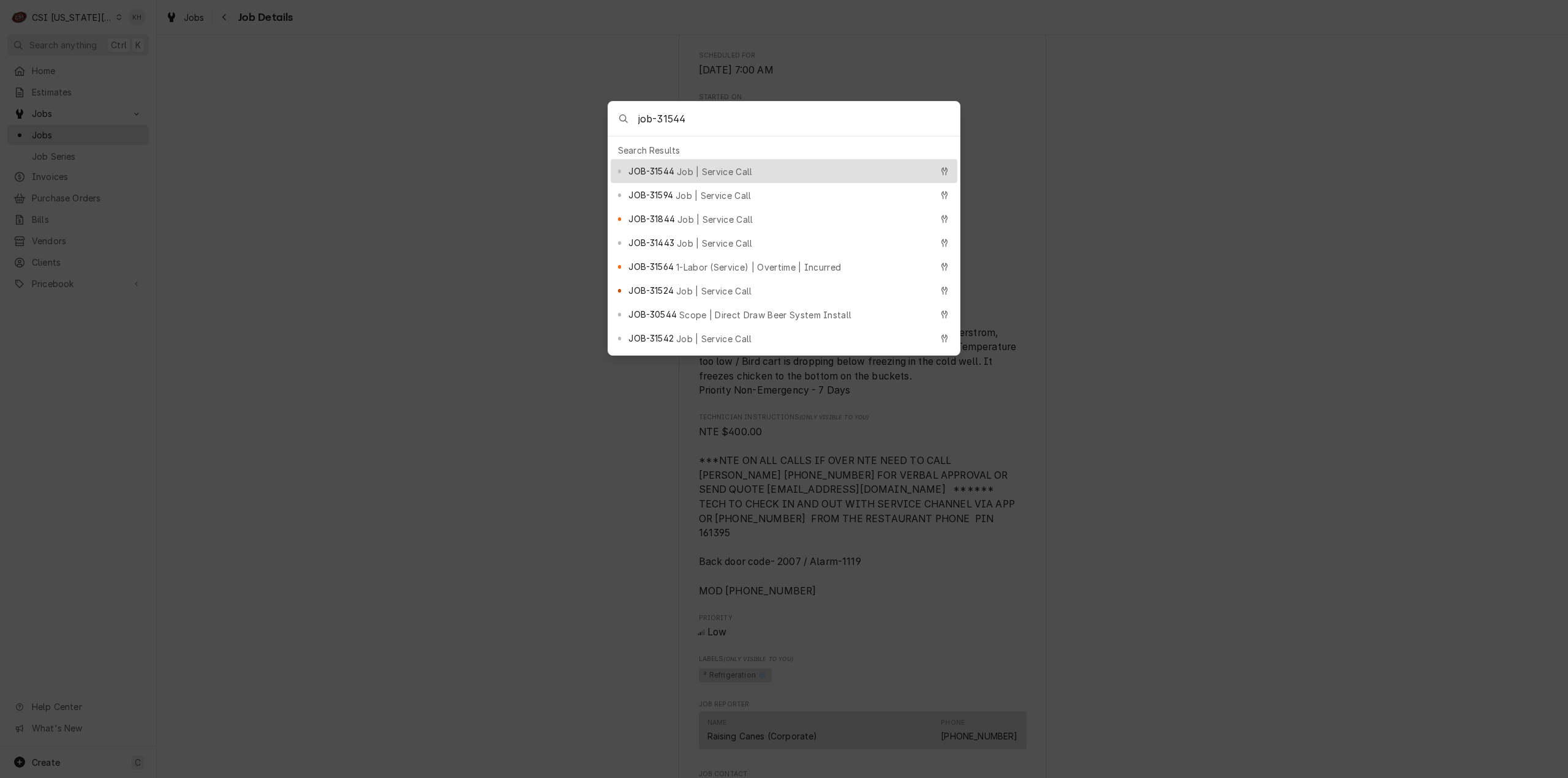
type input "job-31544"
click at [659, 170] on span "JOB-31544" at bounding box center [651, 171] width 45 height 13
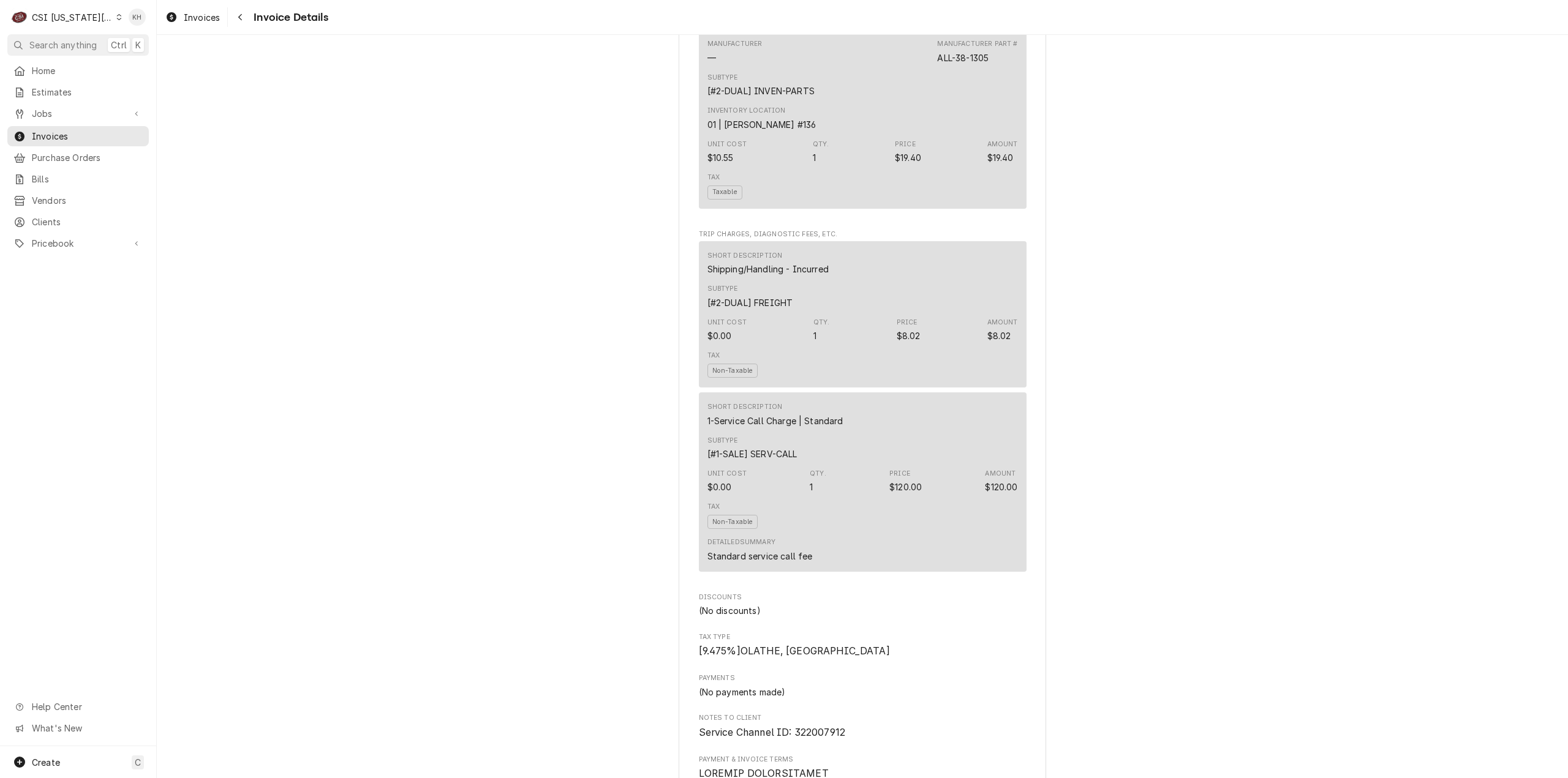
scroll to position [1470, 0]
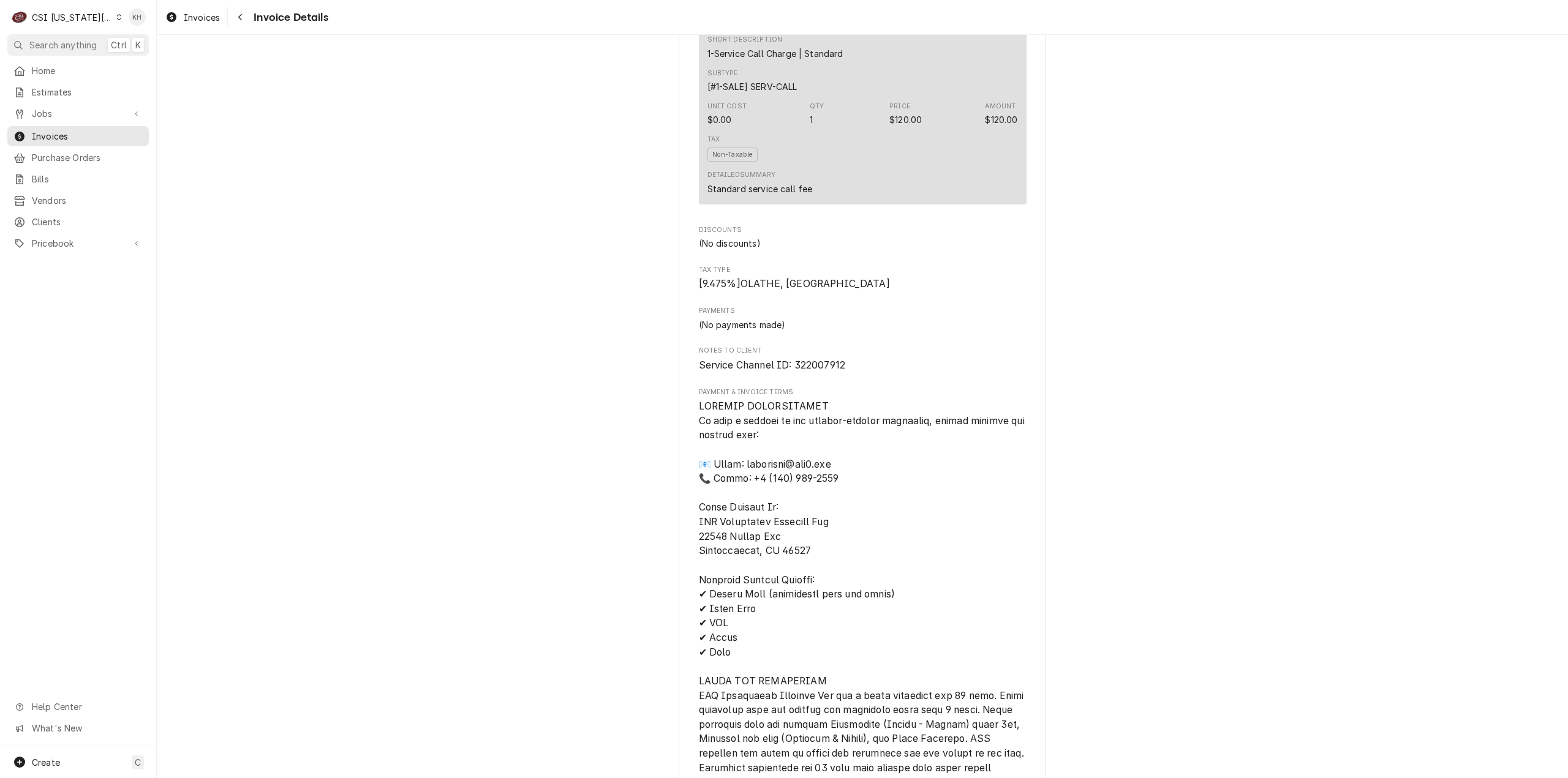
click at [823, 371] on span "Service Channel ID: 322007912" at bounding box center [772, 365] width 147 height 12
copy span "322007912"
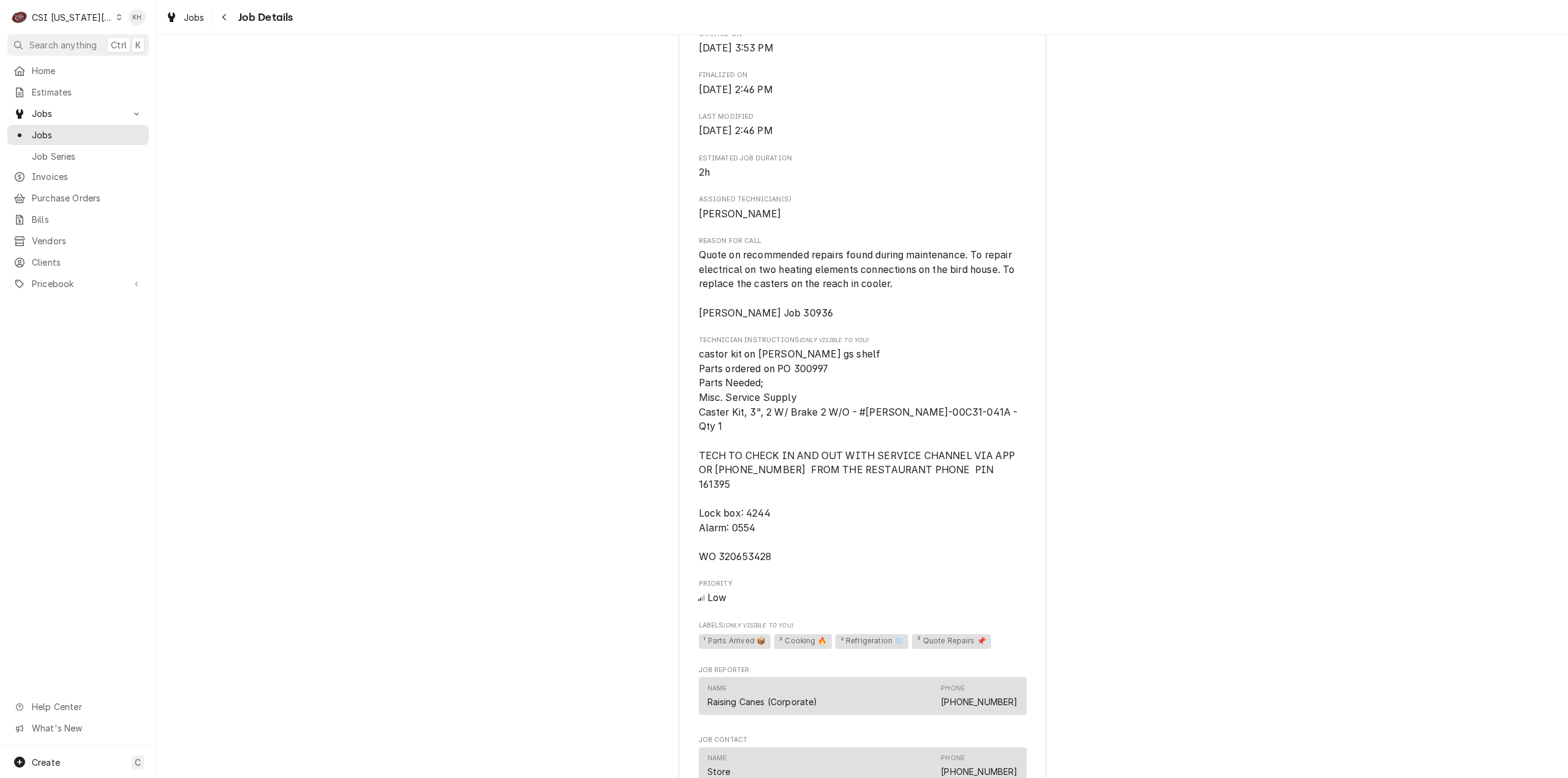
scroll to position [1041, 0]
click at [757, 537] on span "castor kit on brian gs shelf Parts ordered on PO 300997 Parts Needed; Misc. Ser…" at bounding box center [859, 455] width 322 height 215
copy span "320653428"
click at [70, 21] on div "CSI [US_STATE][GEOGRAPHIC_DATA]" at bounding box center [72, 17] width 81 height 13
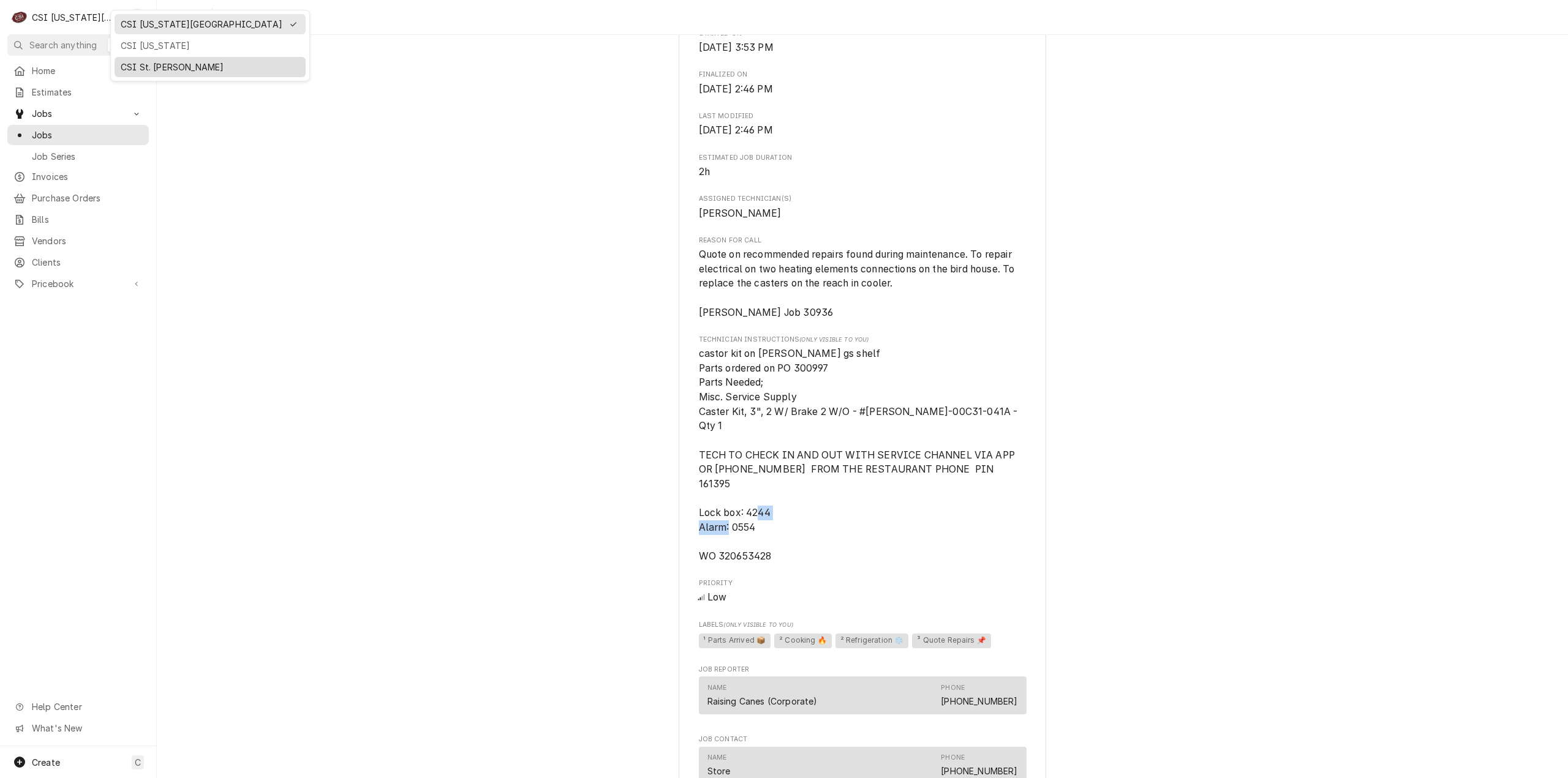
click at [138, 61] on div "CSI St. [PERSON_NAME]" at bounding box center [210, 67] width 179 height 13
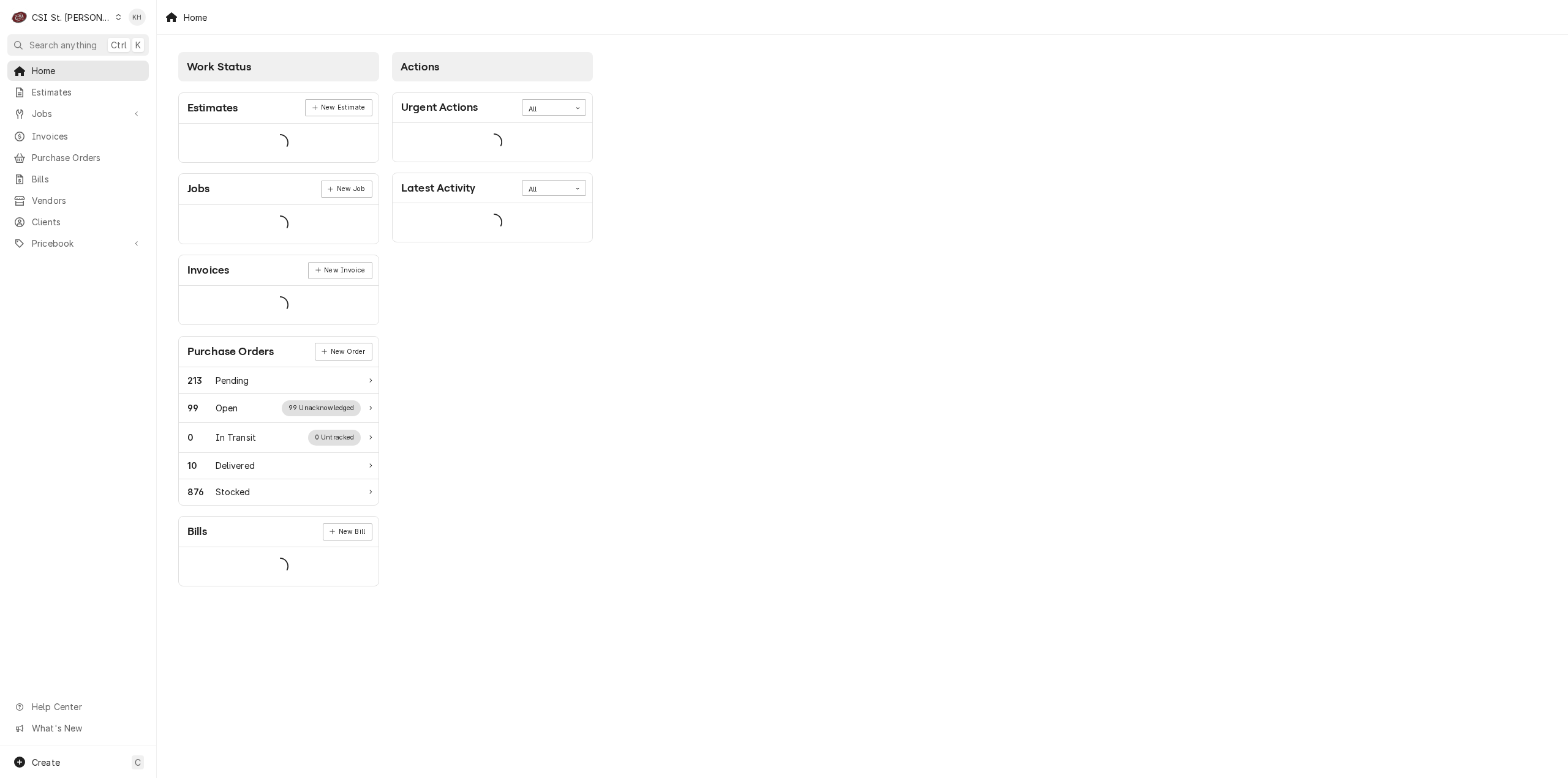
click at [84, 42] on span "Search anything" at bounding box center [63, 44] width 68 height 13
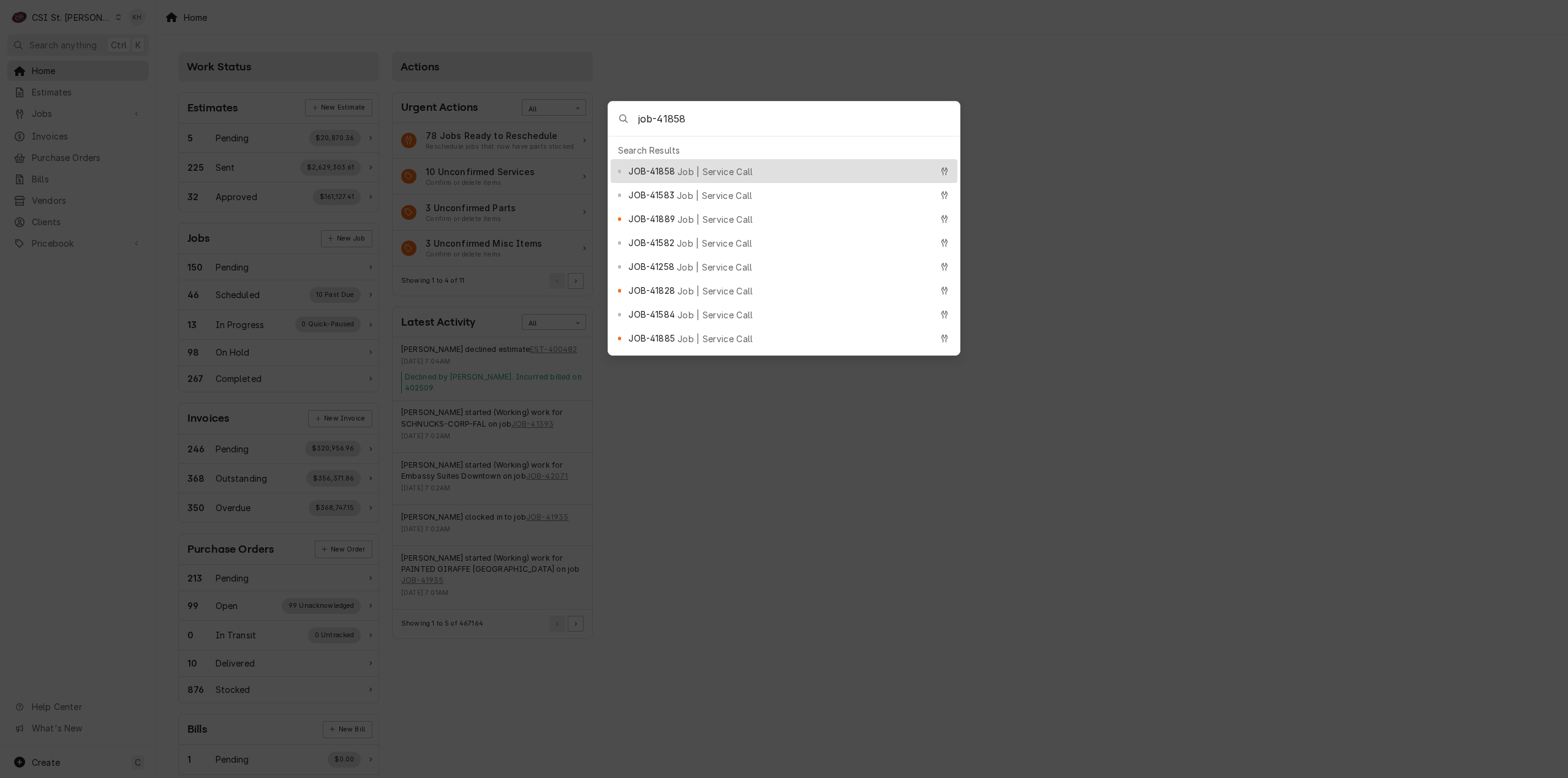
type input "job-41858"
click at [758, 169] on div "JOB-41858 Job | Service Call" at bounding box center [779, 171] width 303 height 14
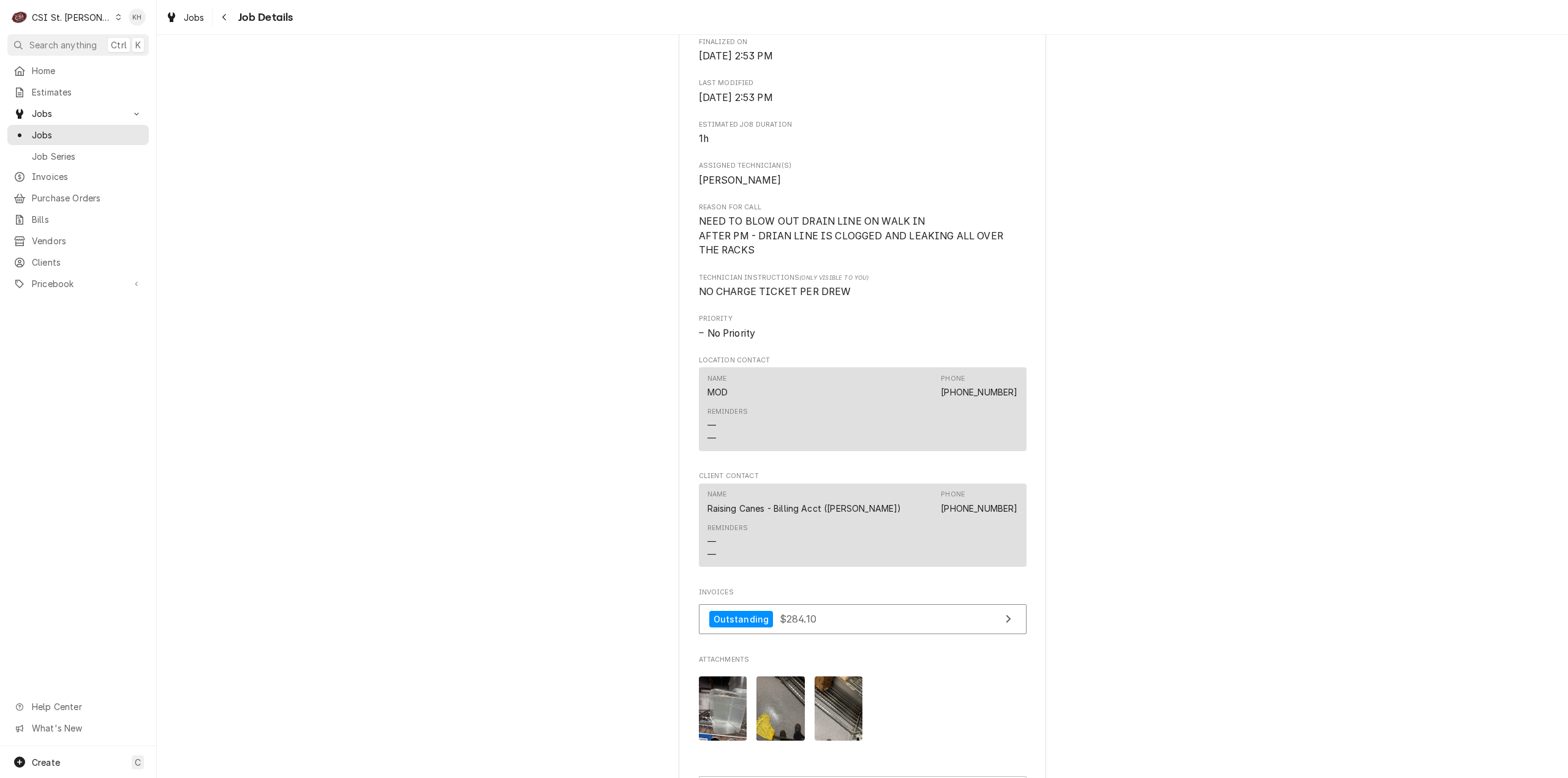
scroll to position [971, 0]
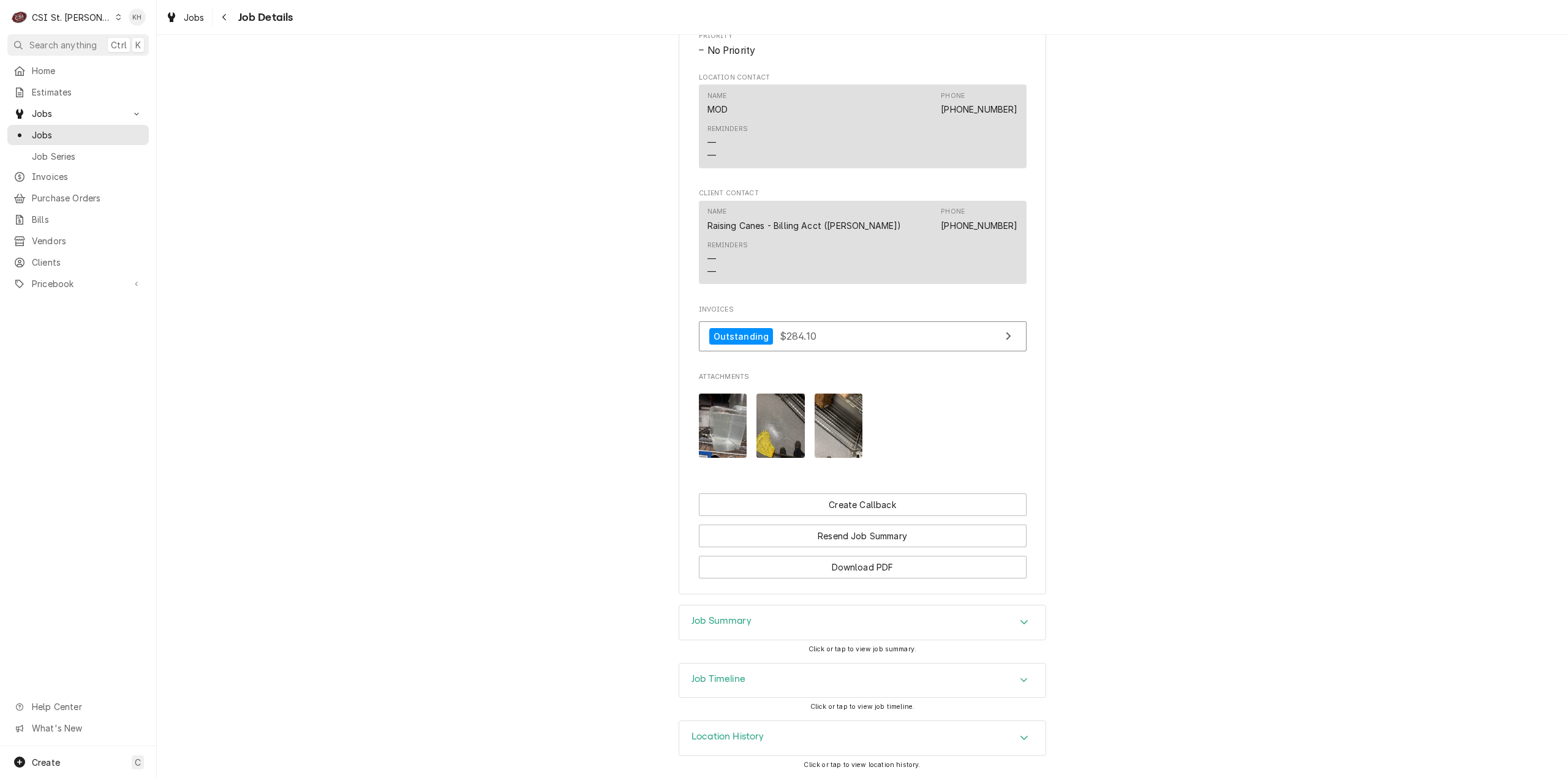
click at [752, 626] on div "Job Summary" at bounding box center [862, 623] width 366 height 34
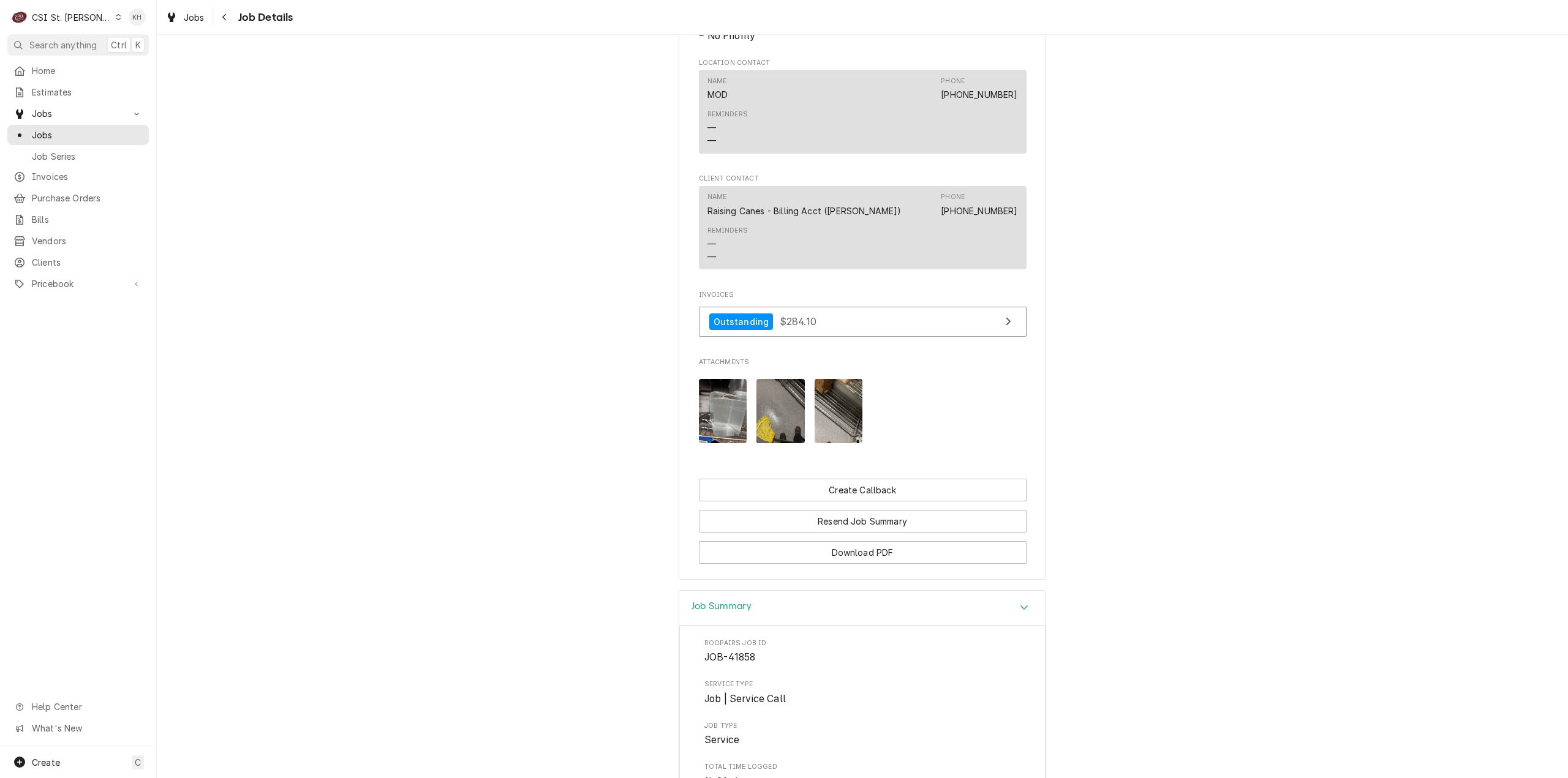
click at [752, 626] on div "Job Summary" at bounding box center [862, 608] width 366 height 35
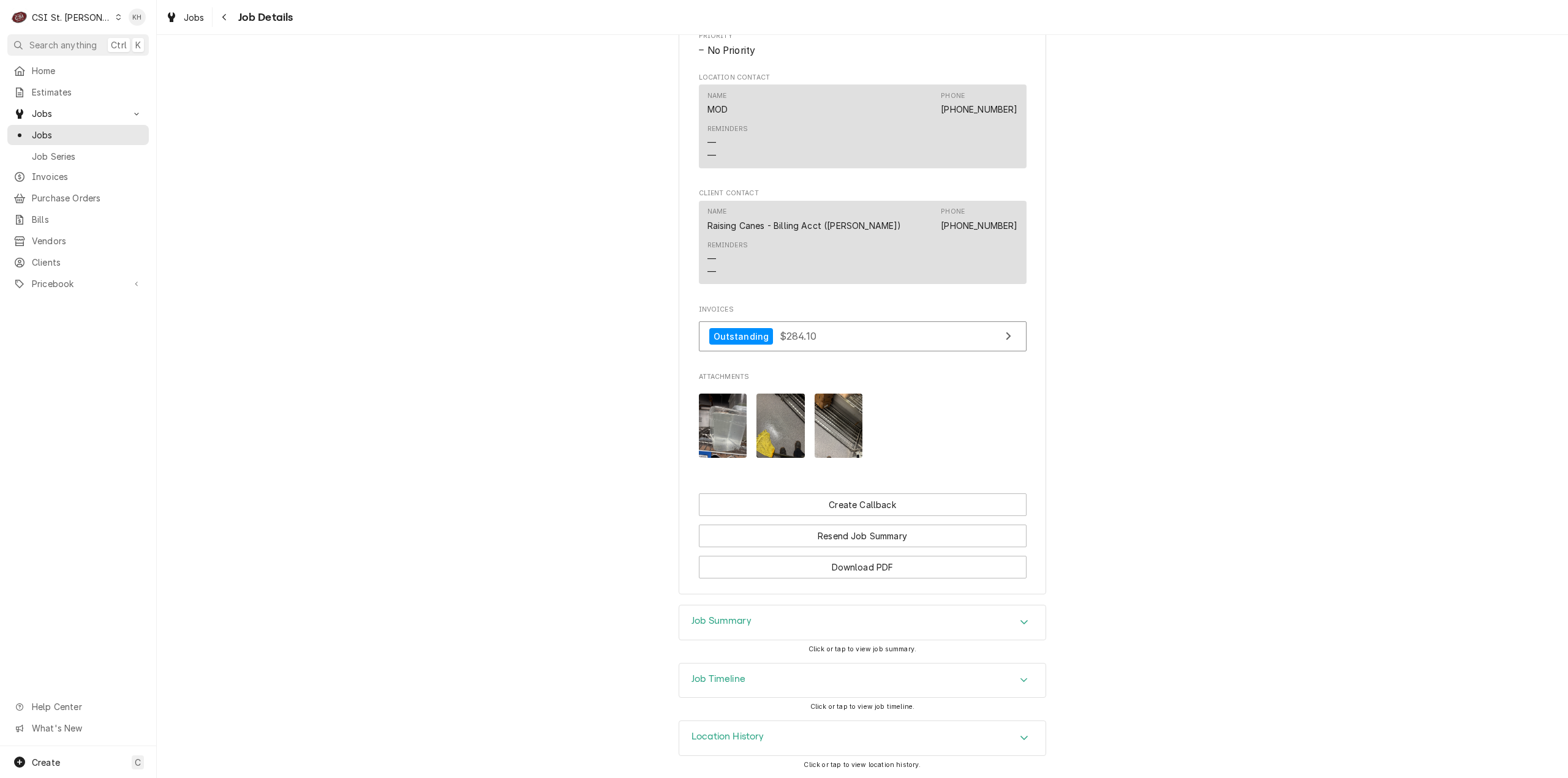
click at [758, 683] on div "Job Timeline" at bounding box center [862, 681] width 366 height 34
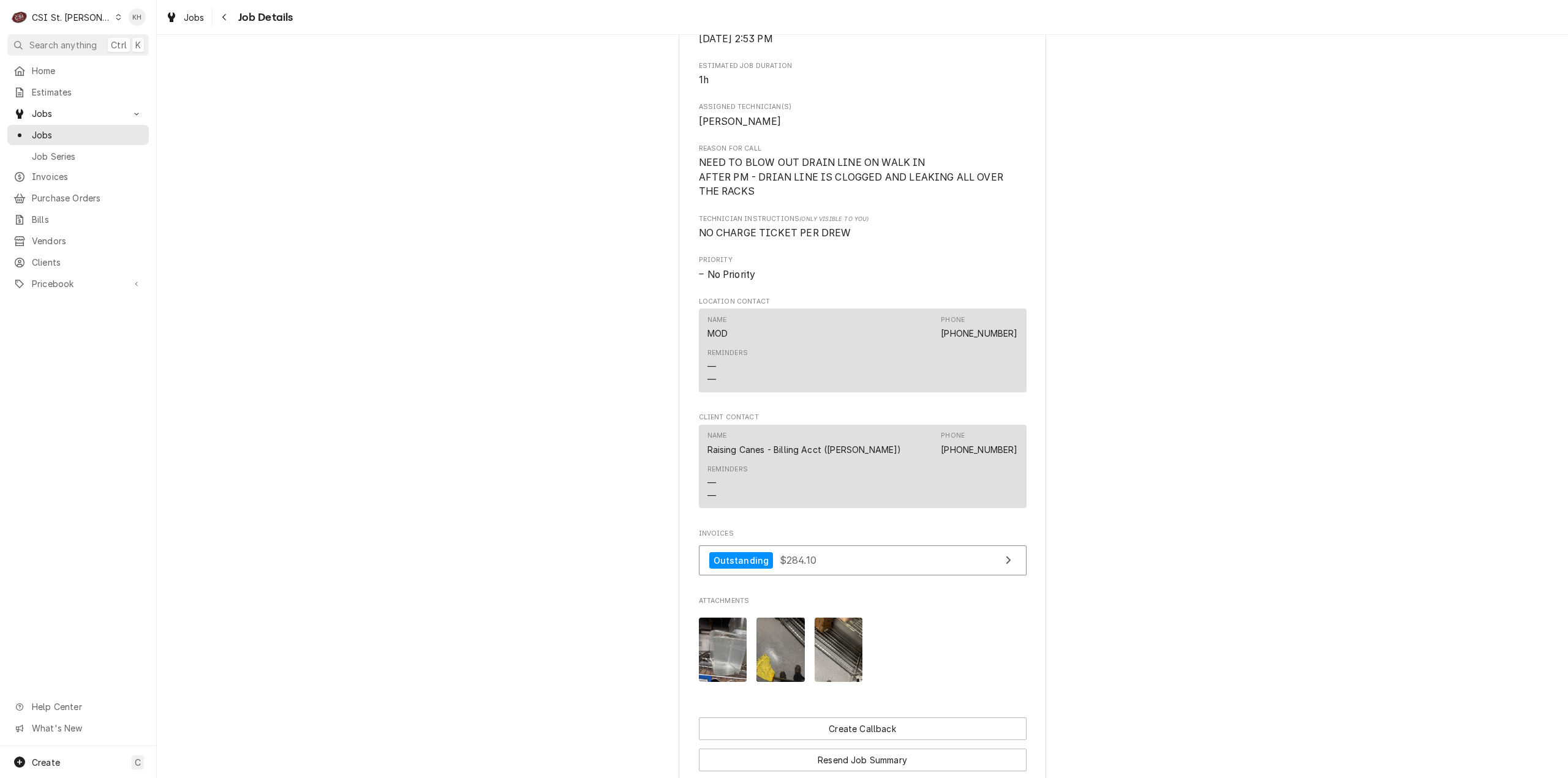
scroll to position [555, 0]
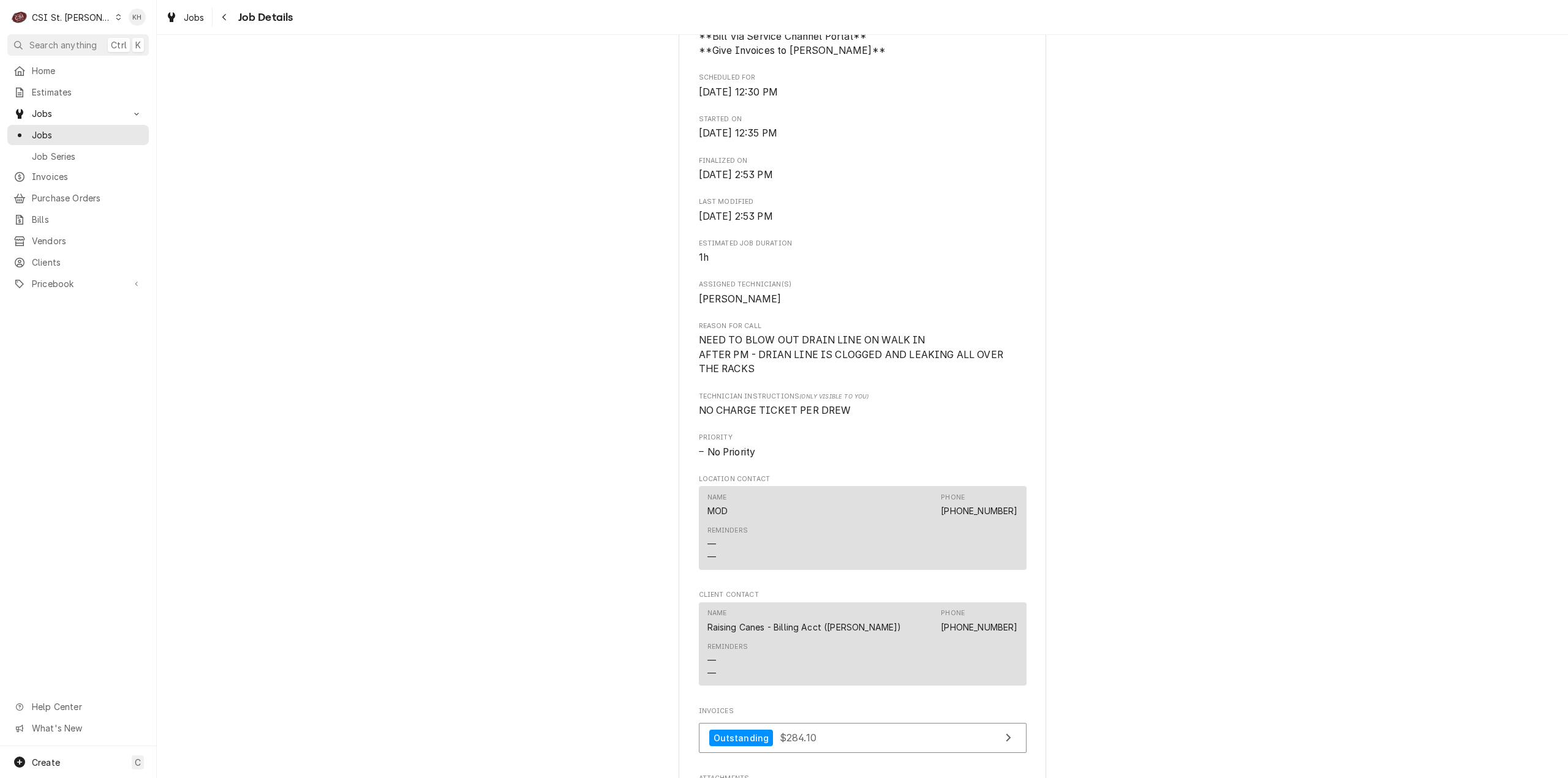
click at [61, 11] on div "CSI St. [PERSON_NAME]" at bounding box center [72, 17] width 79 height 13
click at [126, 46] on div "CSI [US_STATE]" at bounding box center [188, 45] width 162 height 13
